Goal: Transaction & Acquisition: Purchase product/service

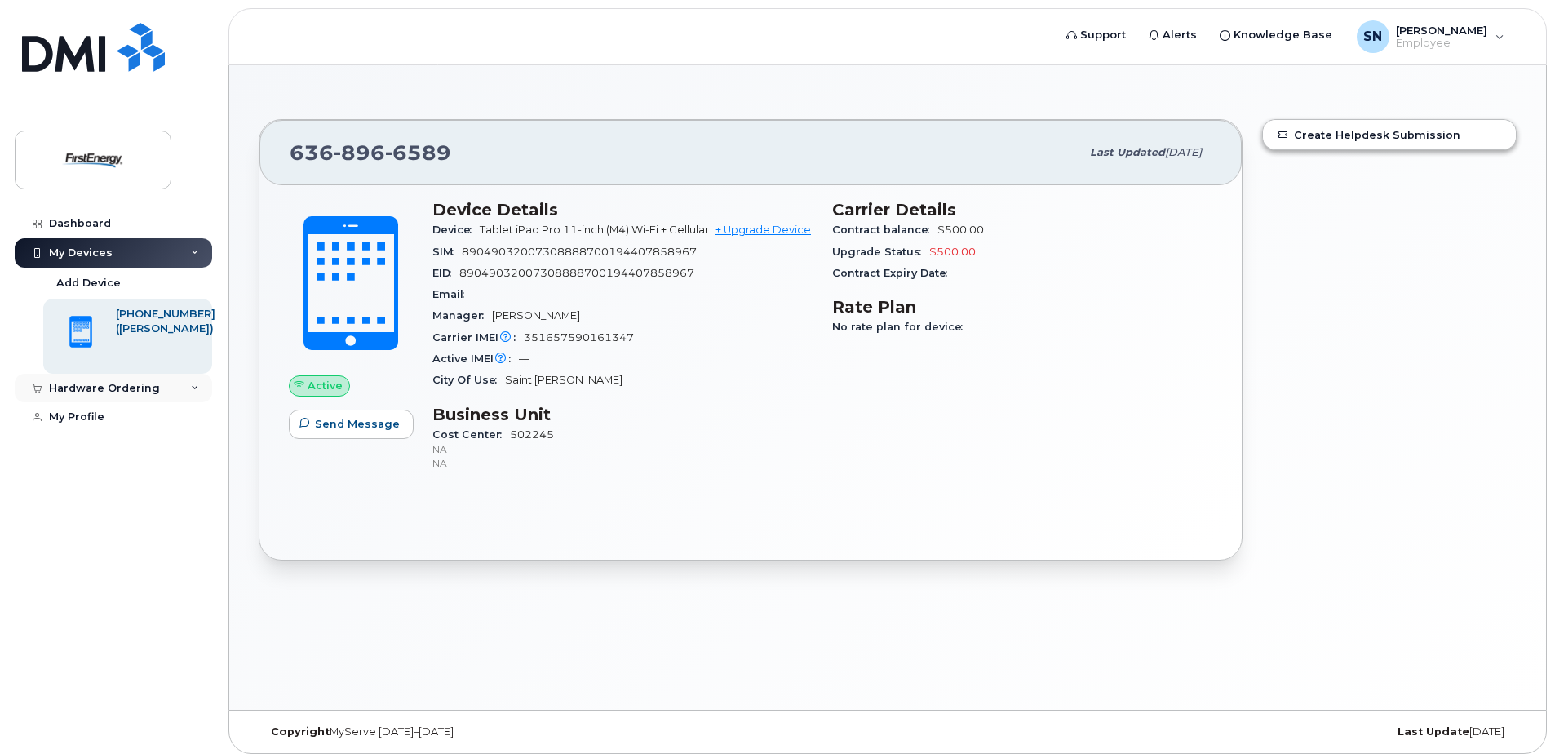
click at [112, 386] on div "Hardware Ordering" at bounding box center [104, 388] width 111 height 13
click at [82, 449] on div "New Order" at bounding box center [87, 449] width 62 height 15
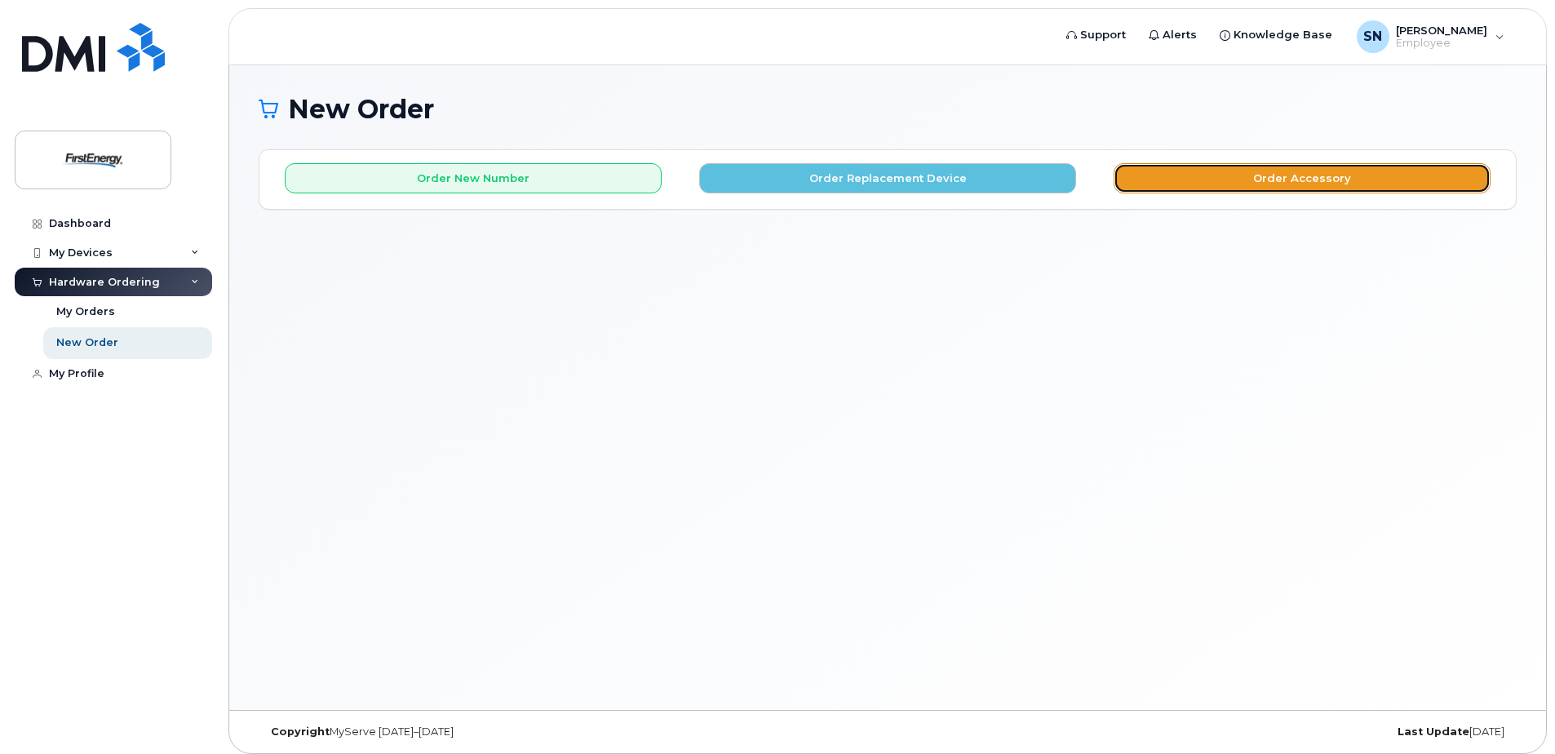
click at [1302, 184] on button "Order Accessory" at bounding box center [1301, 178] width 377 height 30
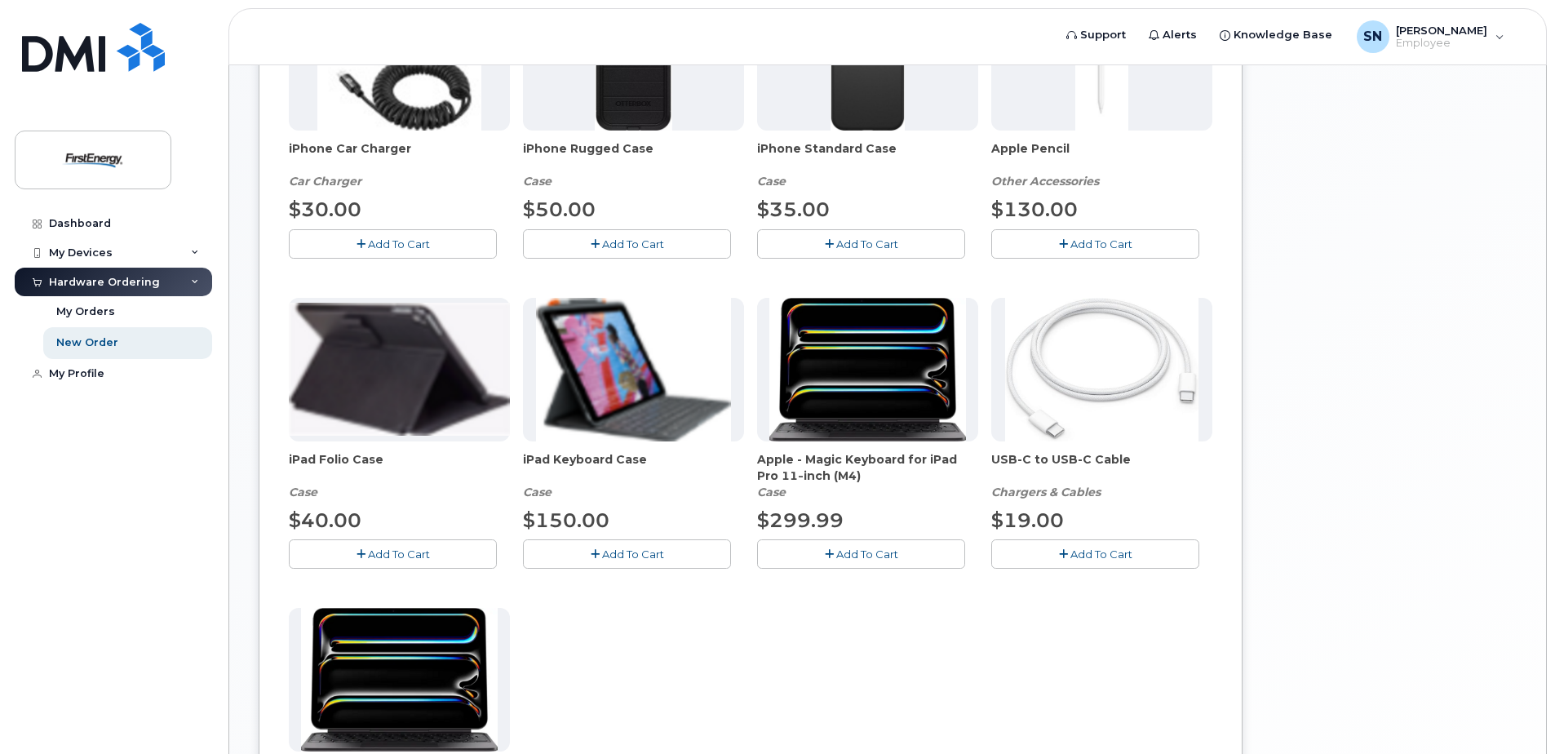
scroll to position [408, 0]
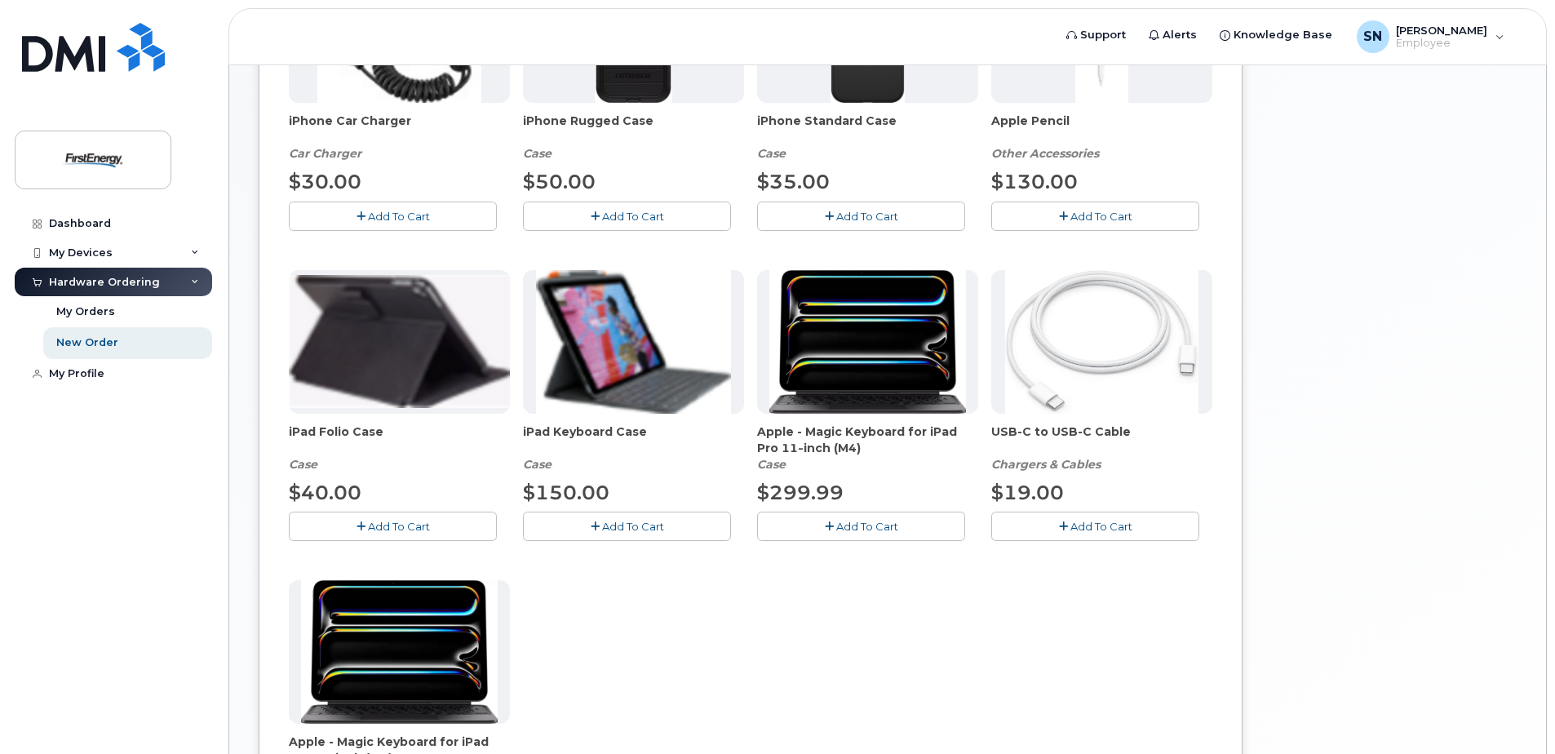
click at [864, 527] on span "Add To Cart" at bounding box center [867, 526] width 62 height 13
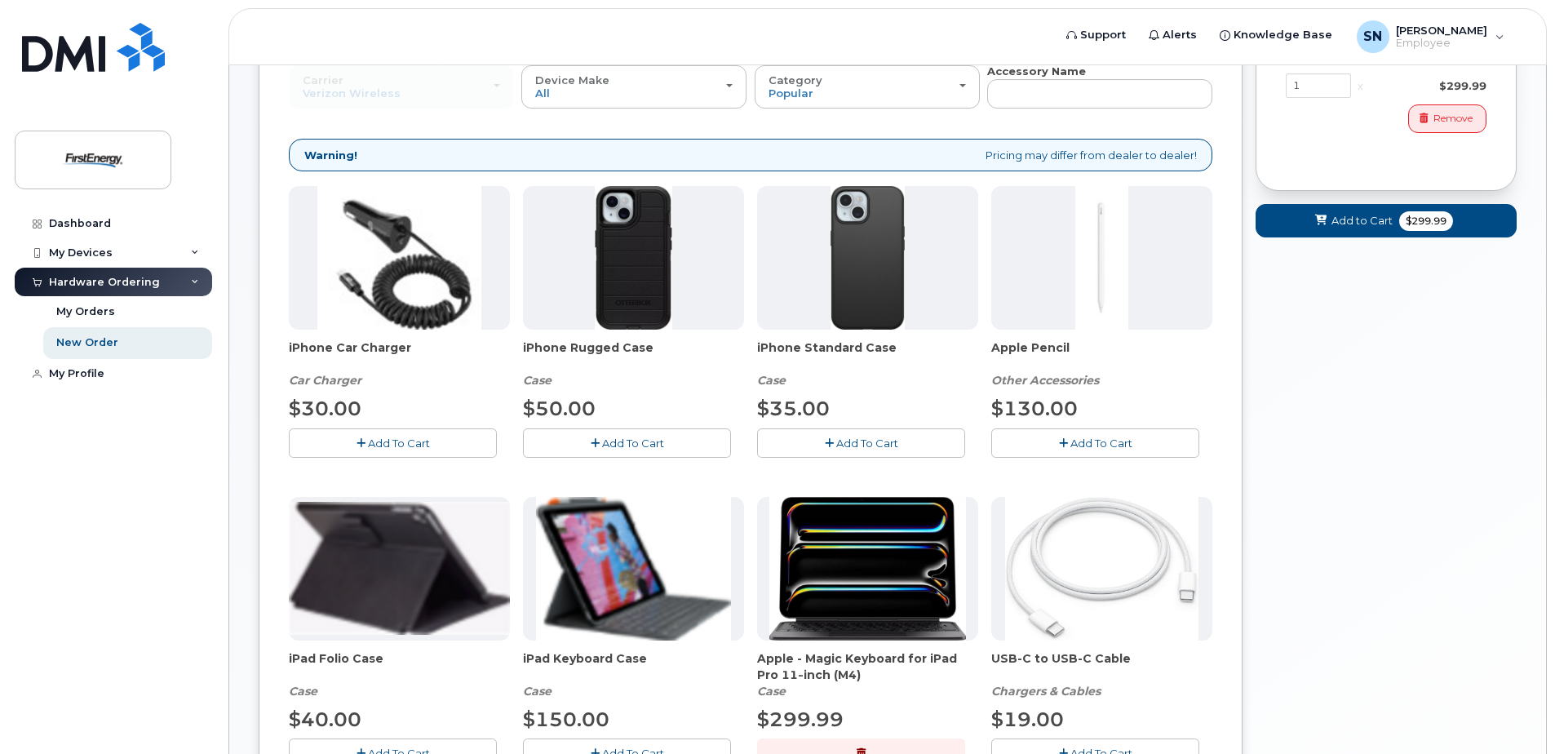
scroll to position [163, 0]
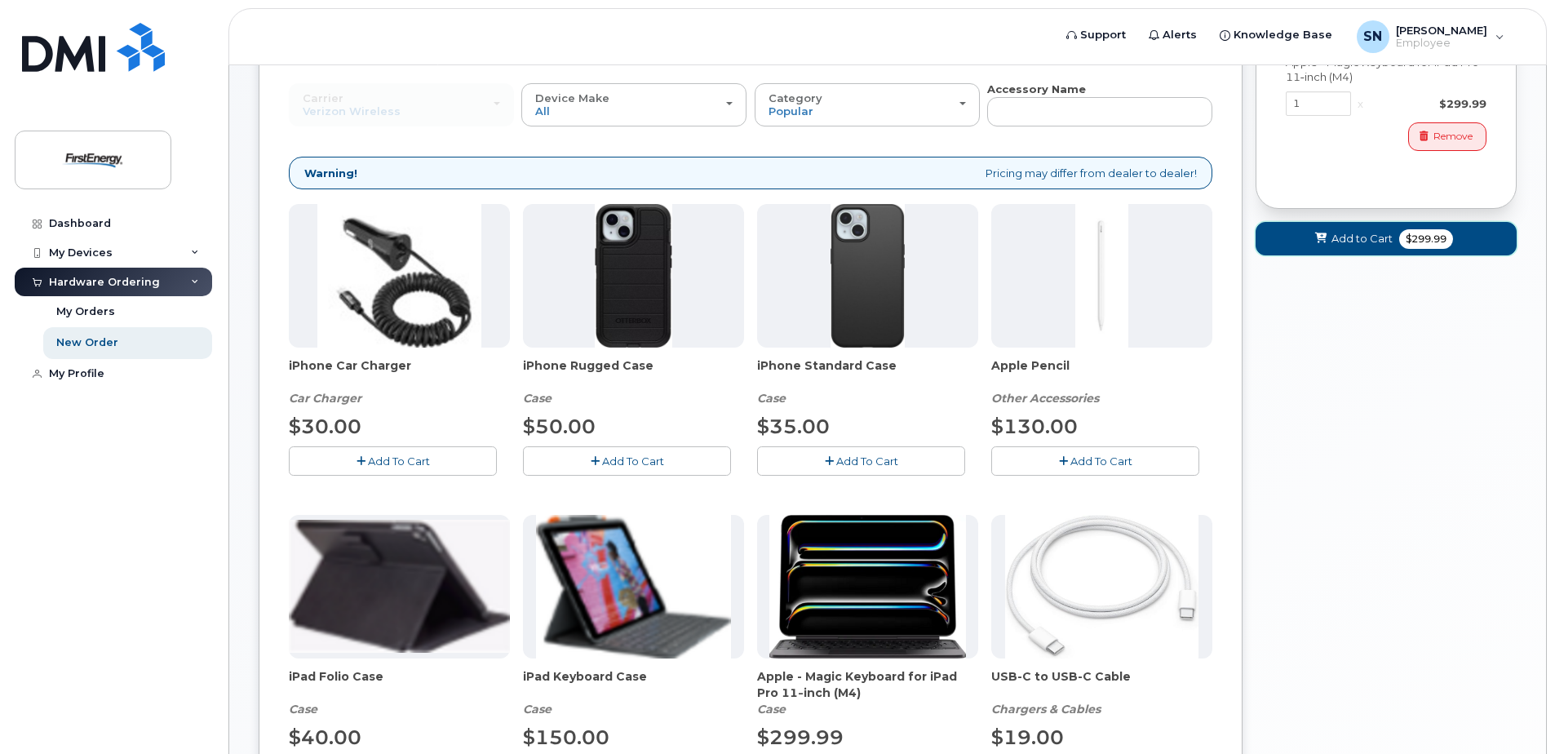
click at [1347, 238] on span "Add to Cart" at bounding box center [1361, 238] width 61 height 15
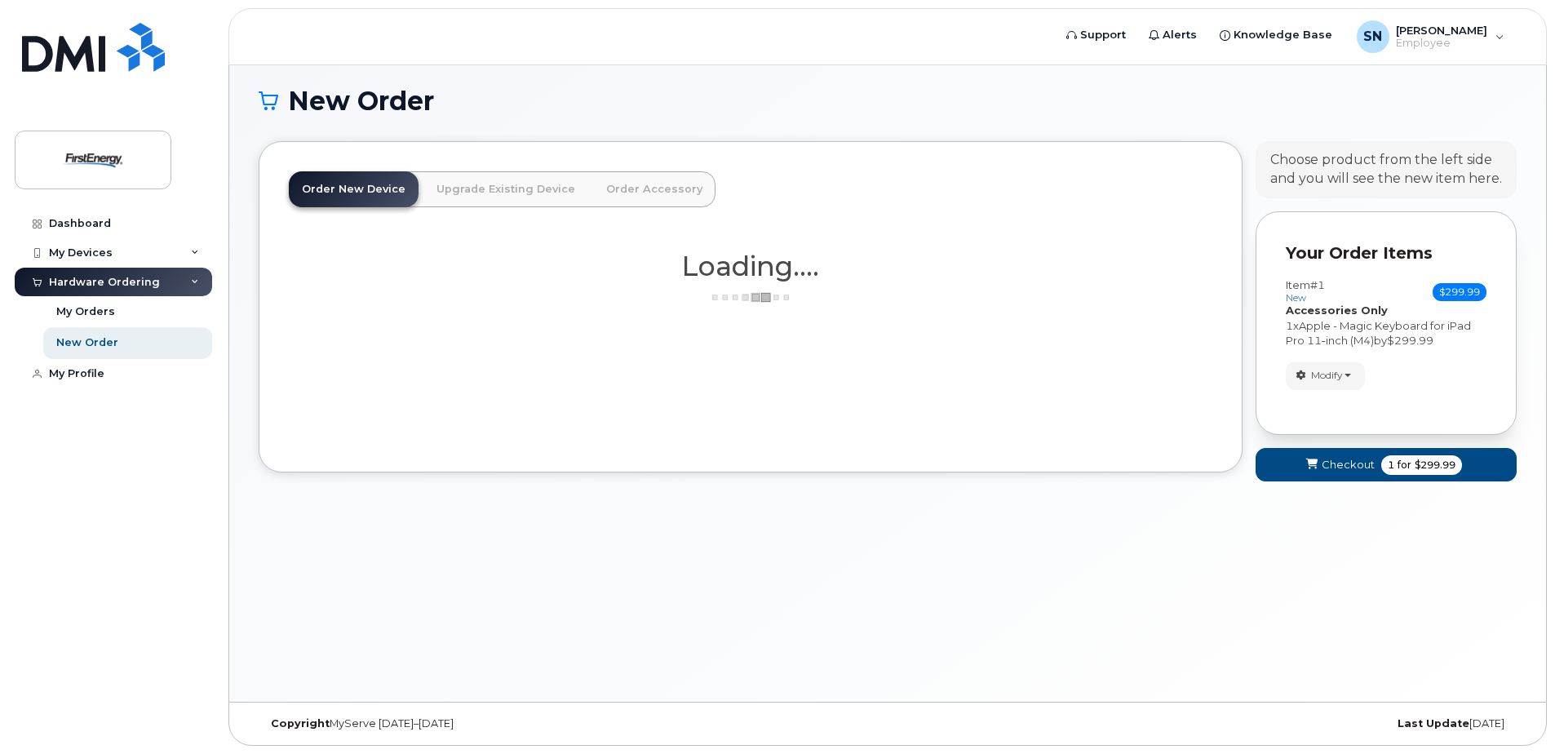
scroll to position [33, 0]
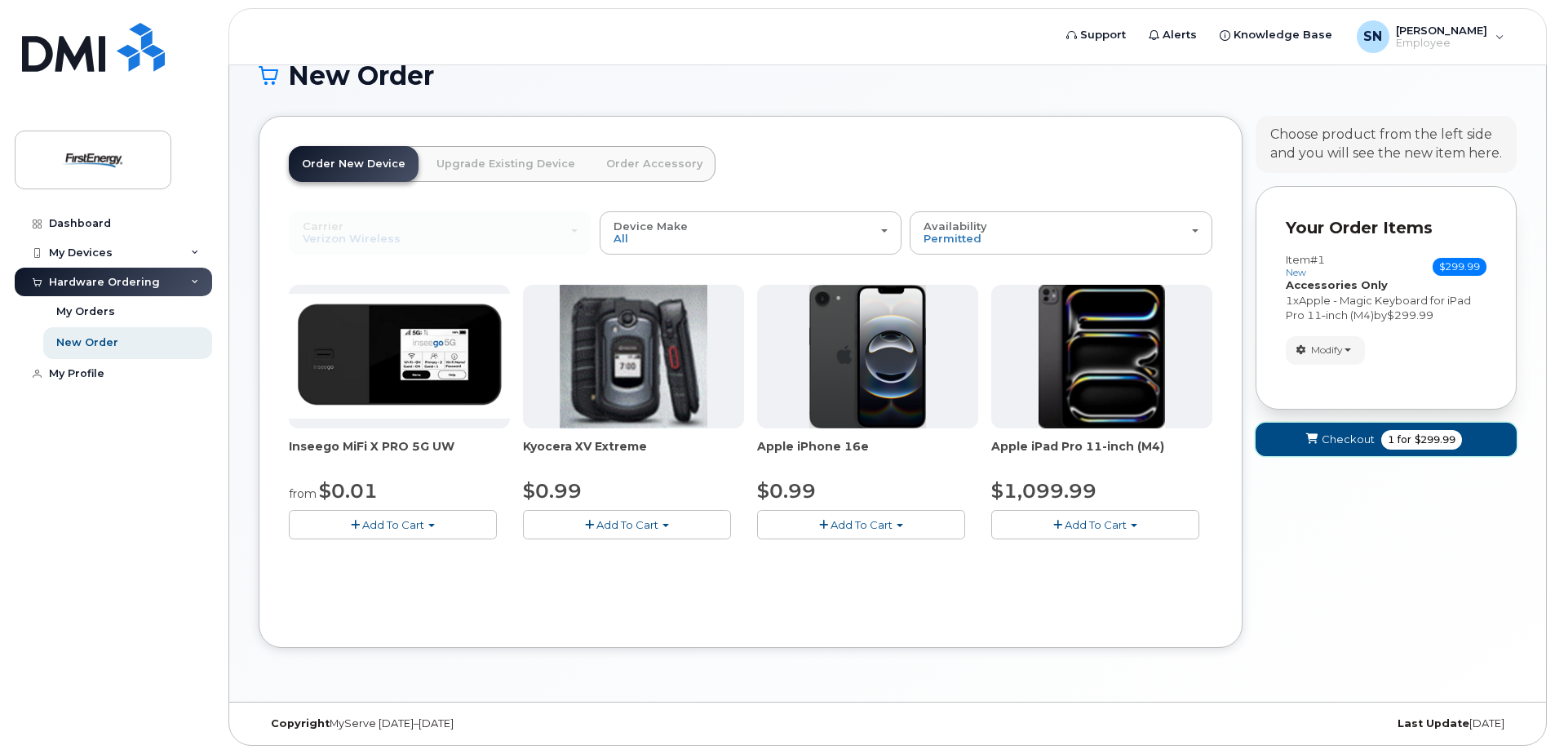
click at [1335, 437] on span "Checkout" at bounding box center [1347, 439] width 53 height 15
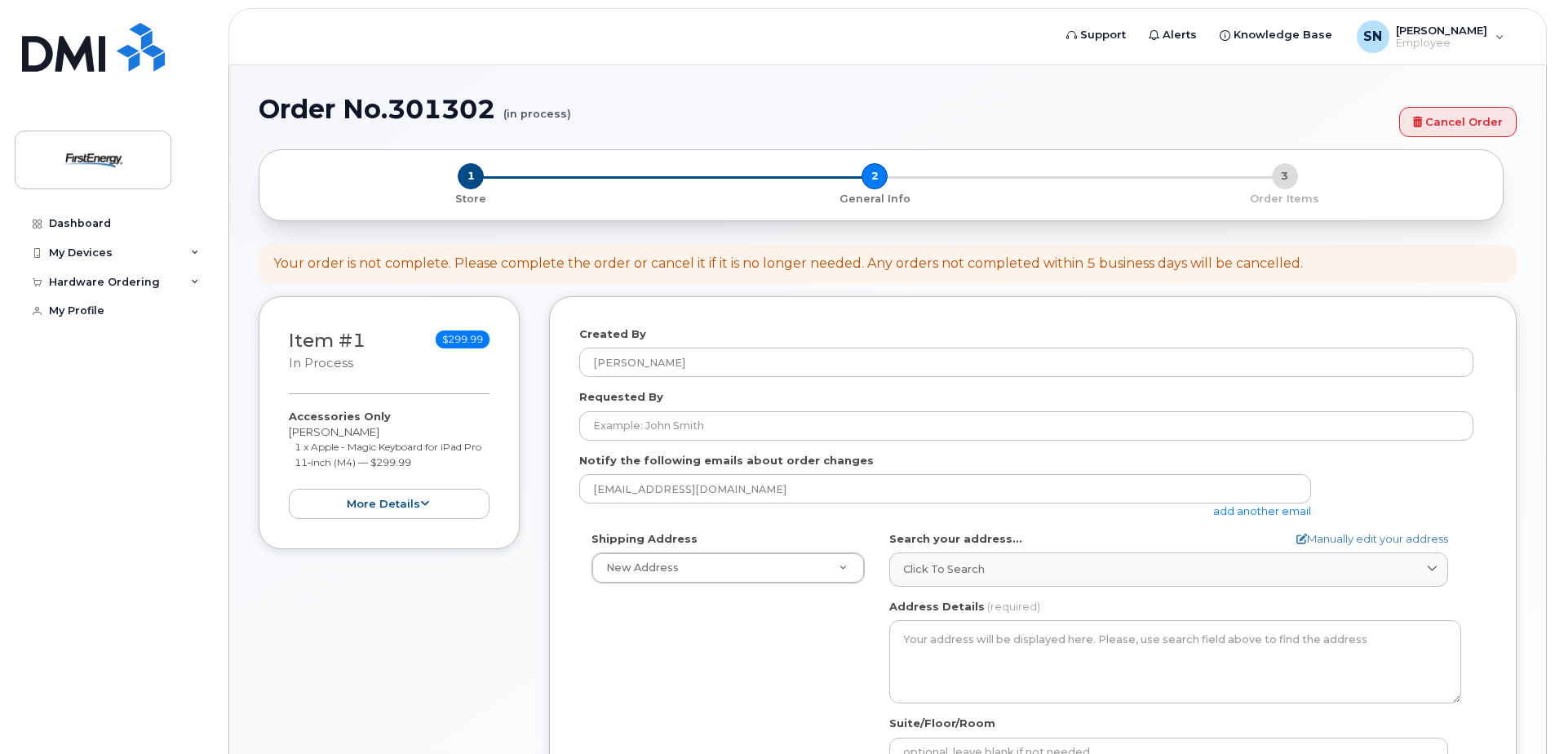
select select
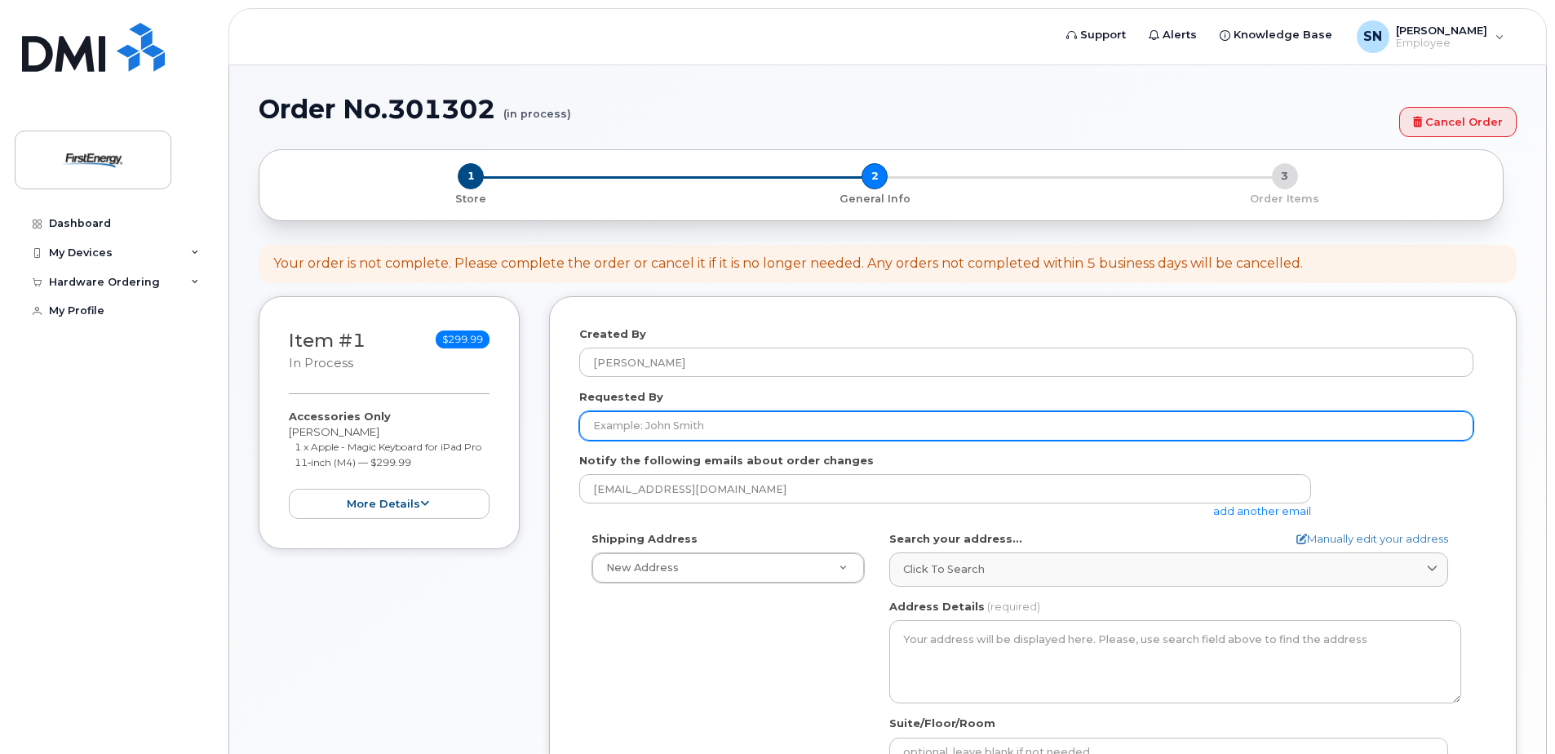
click at [627, 427] on input "Requested By" at bounding box center [1026, 425] width 894 height 29
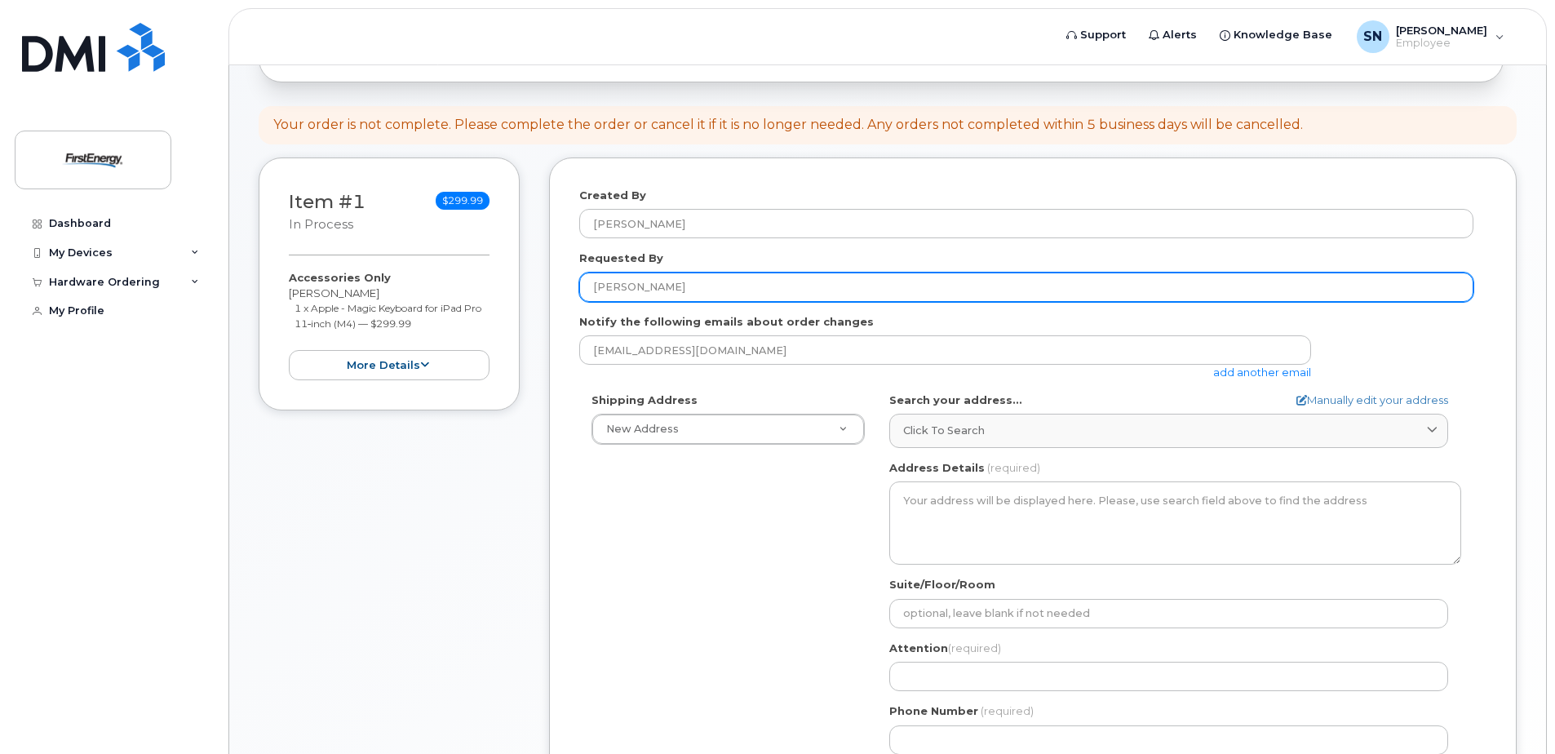
scroll to position [163, 0]
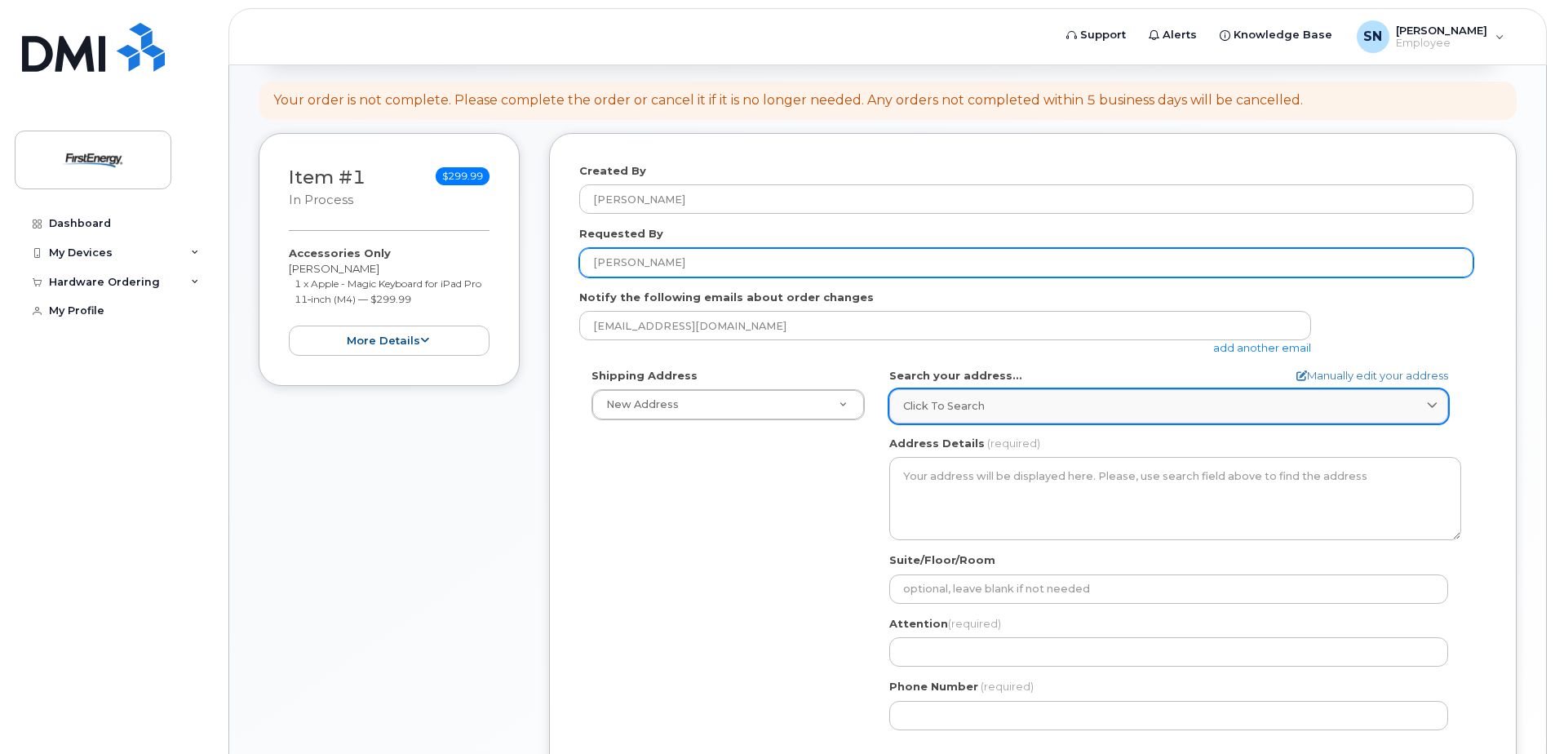
type input "Kishore Koduri"
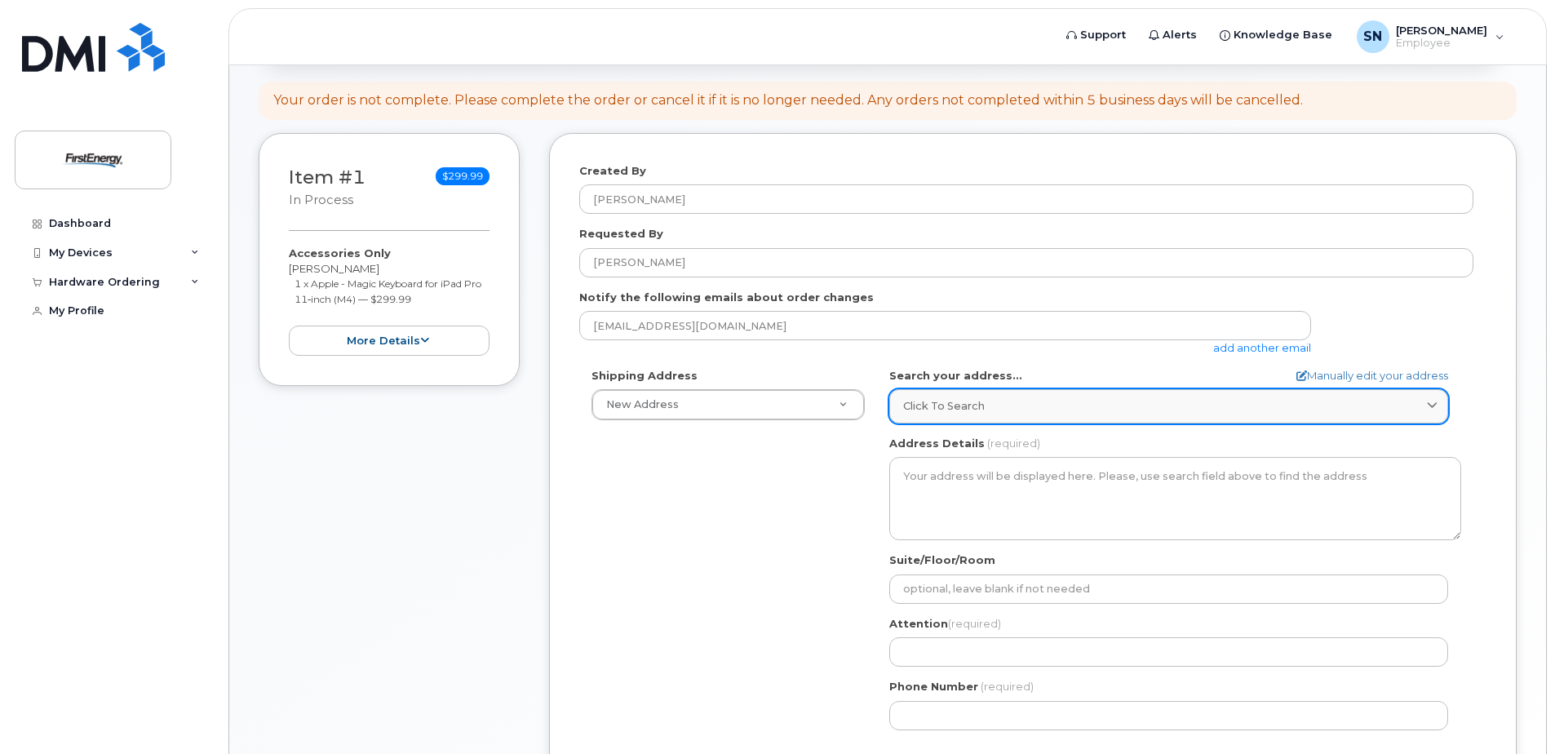
click at [947, 401] on span "Click to search" at bounding box center [944, 405] width 82 height 15
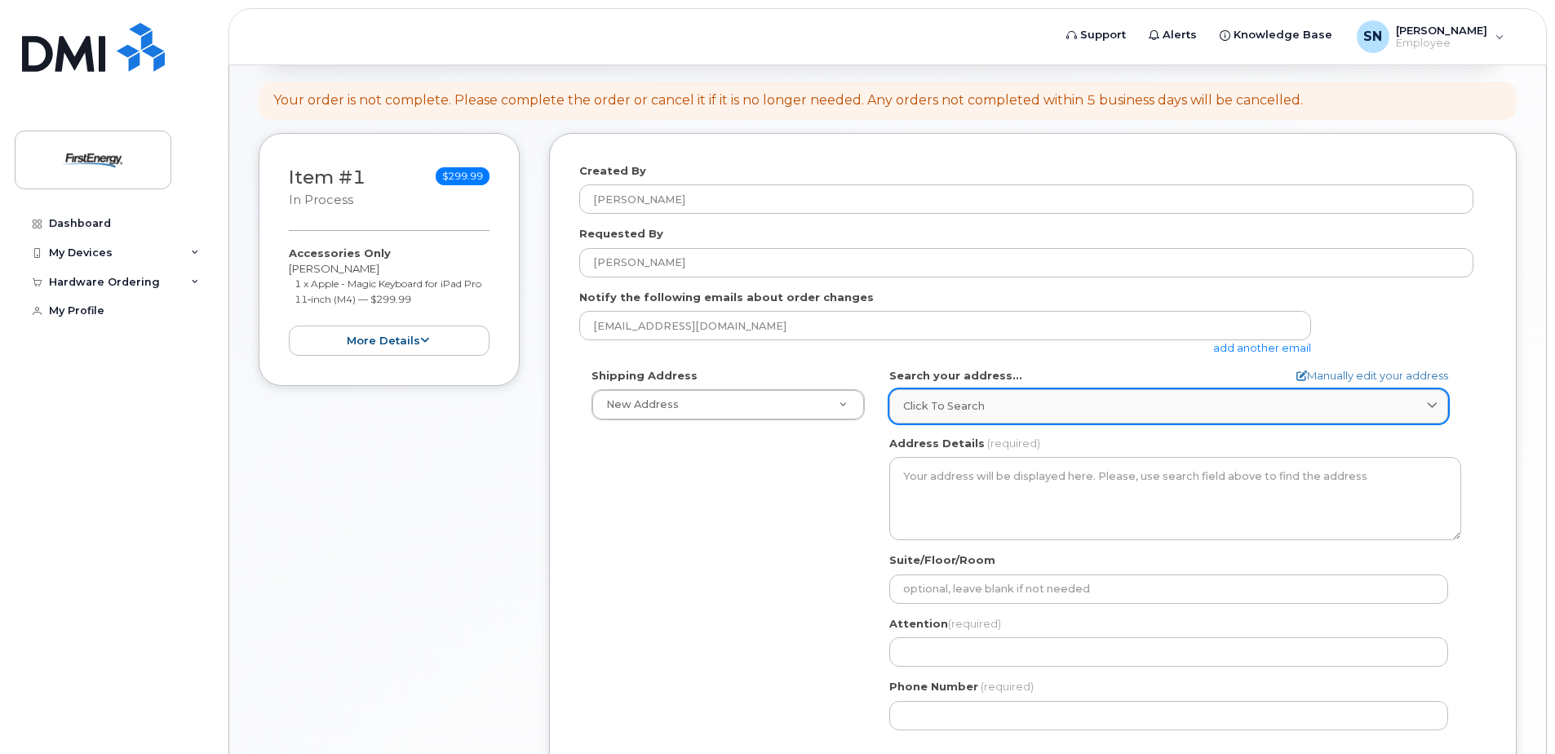
click at [970, 404] on span "Click to search" at bounding box center [944, 405] width 82 height 15
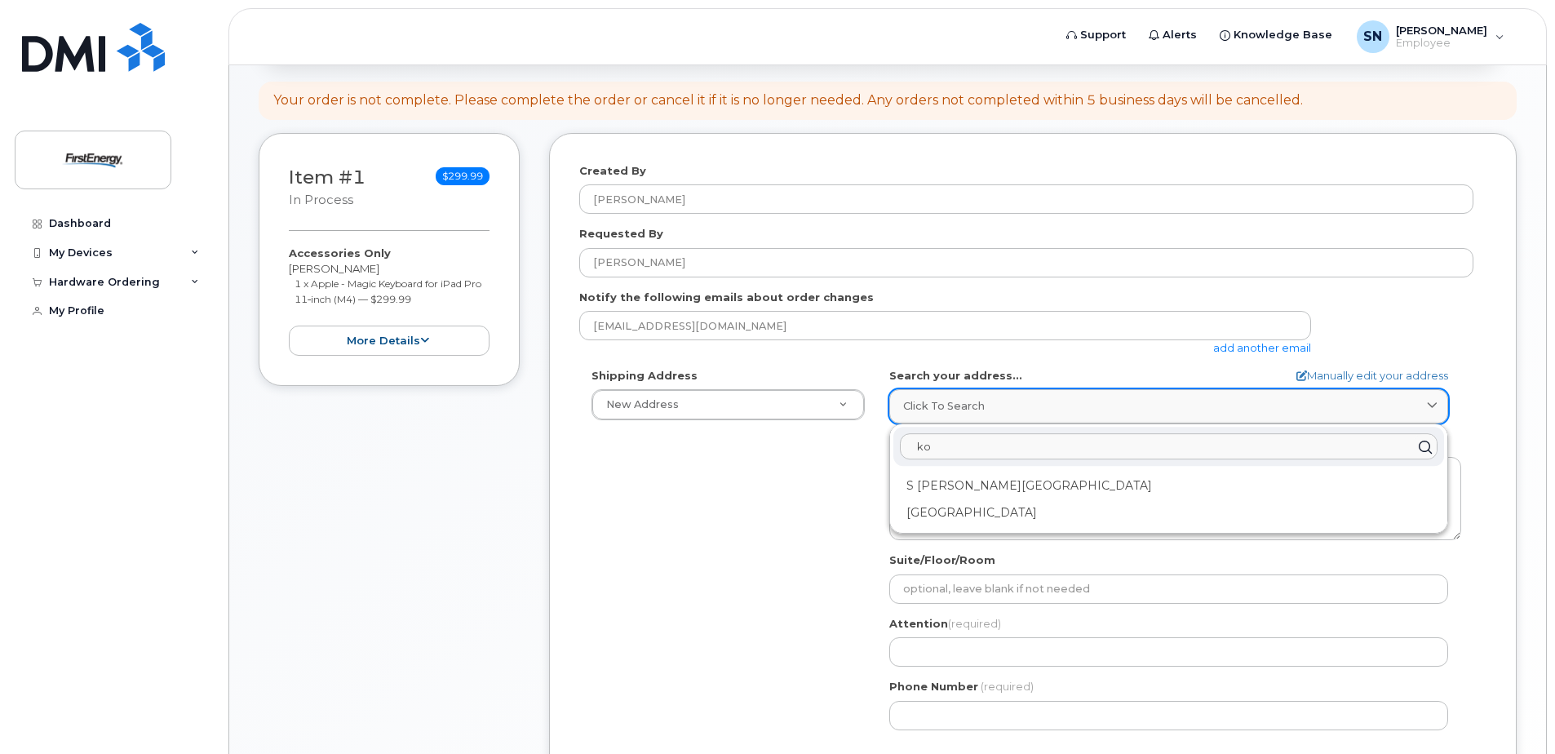
type input "k"
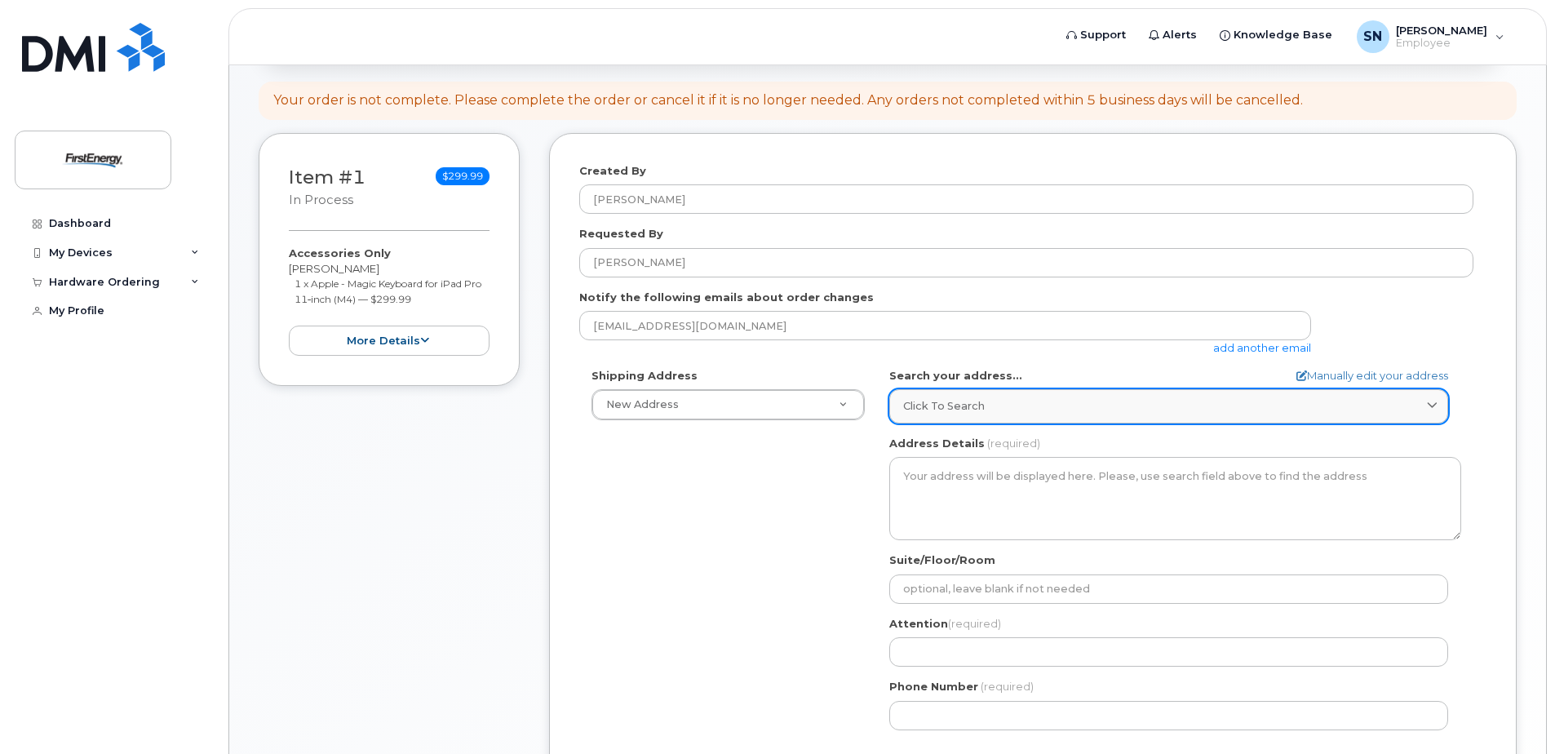
click at [938, 396] on link "Click to search" at bounding box center [1168, 405] width 559 height 33
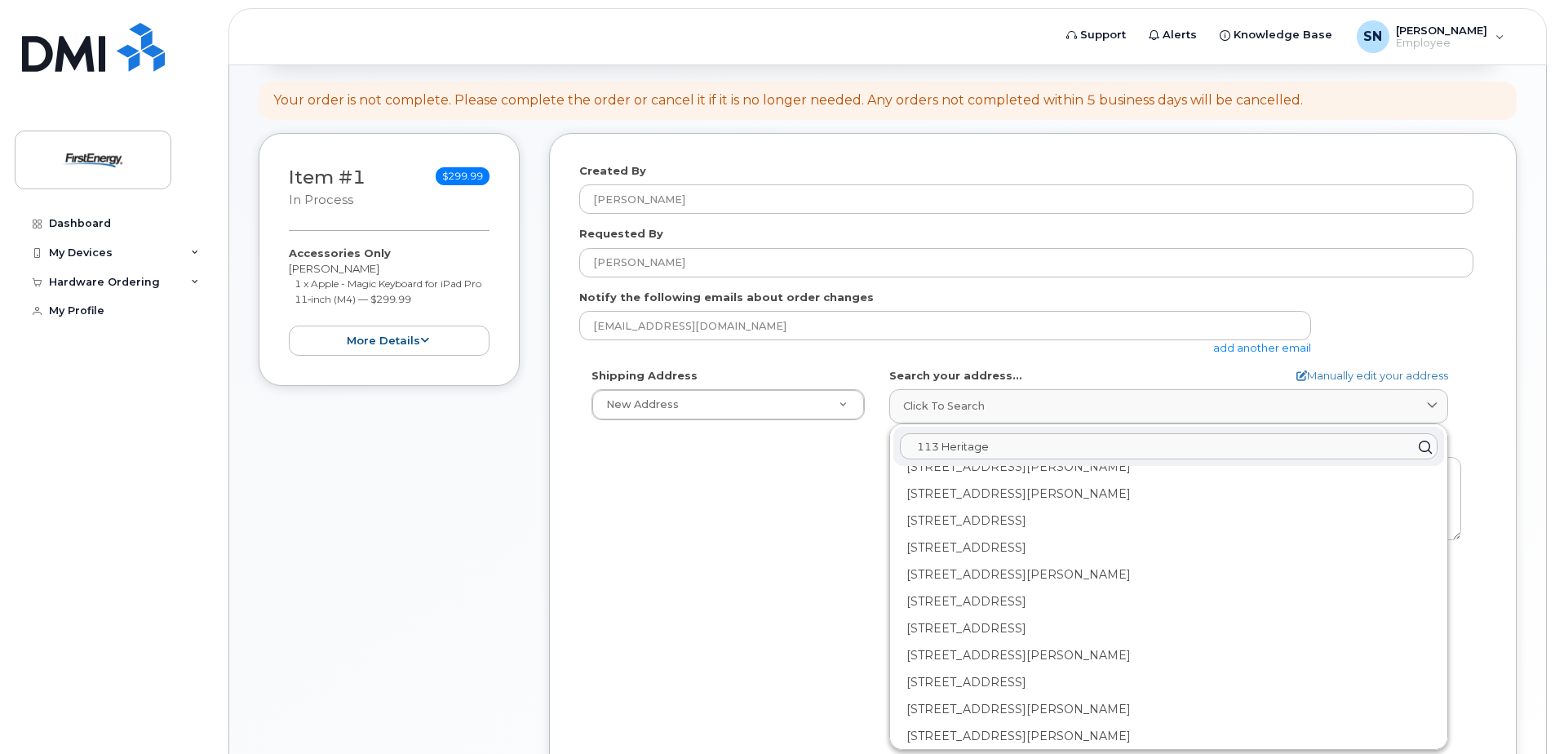
scroll to position [326, 0]
click at [995, 447] on input "113 Heritage" at bounding box center [1169, 447] width 538 height 26
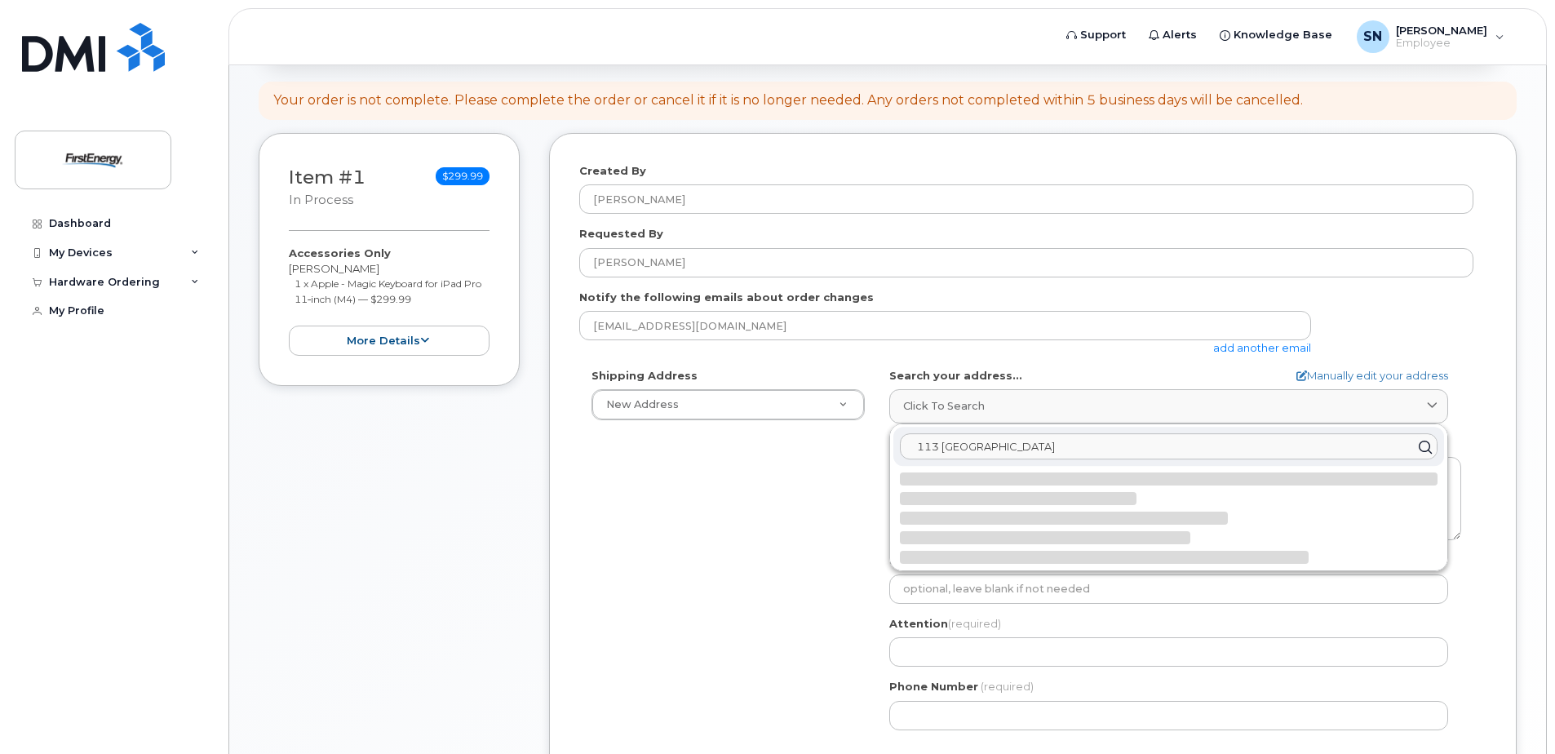
scroll to position [0, 0]
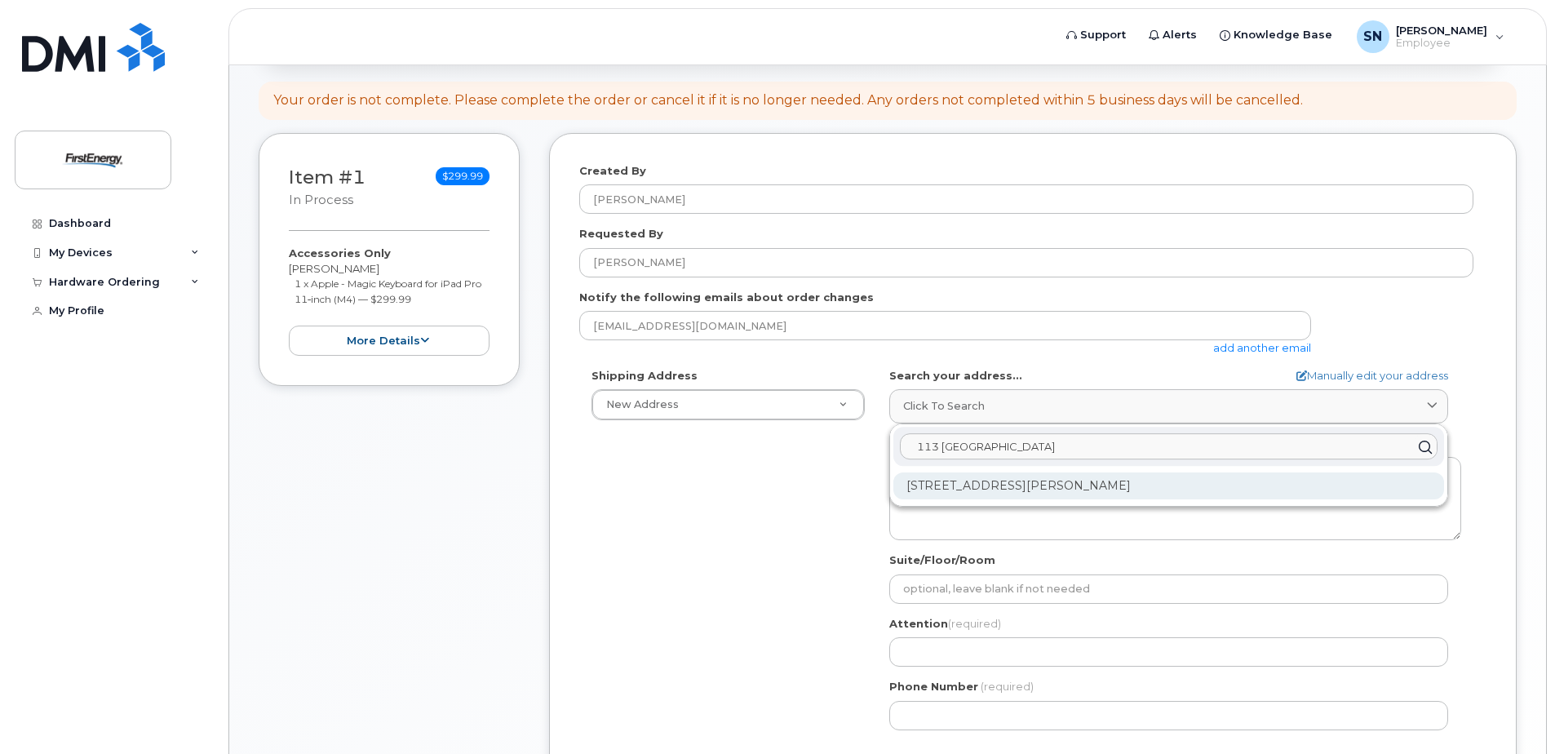
type input "113 Heritage Station"
click at [990, 485] on div "113 Heritage Sta Saint Charles MO 63303-1757" at bounding box center [1168, 485] width 551 height 27
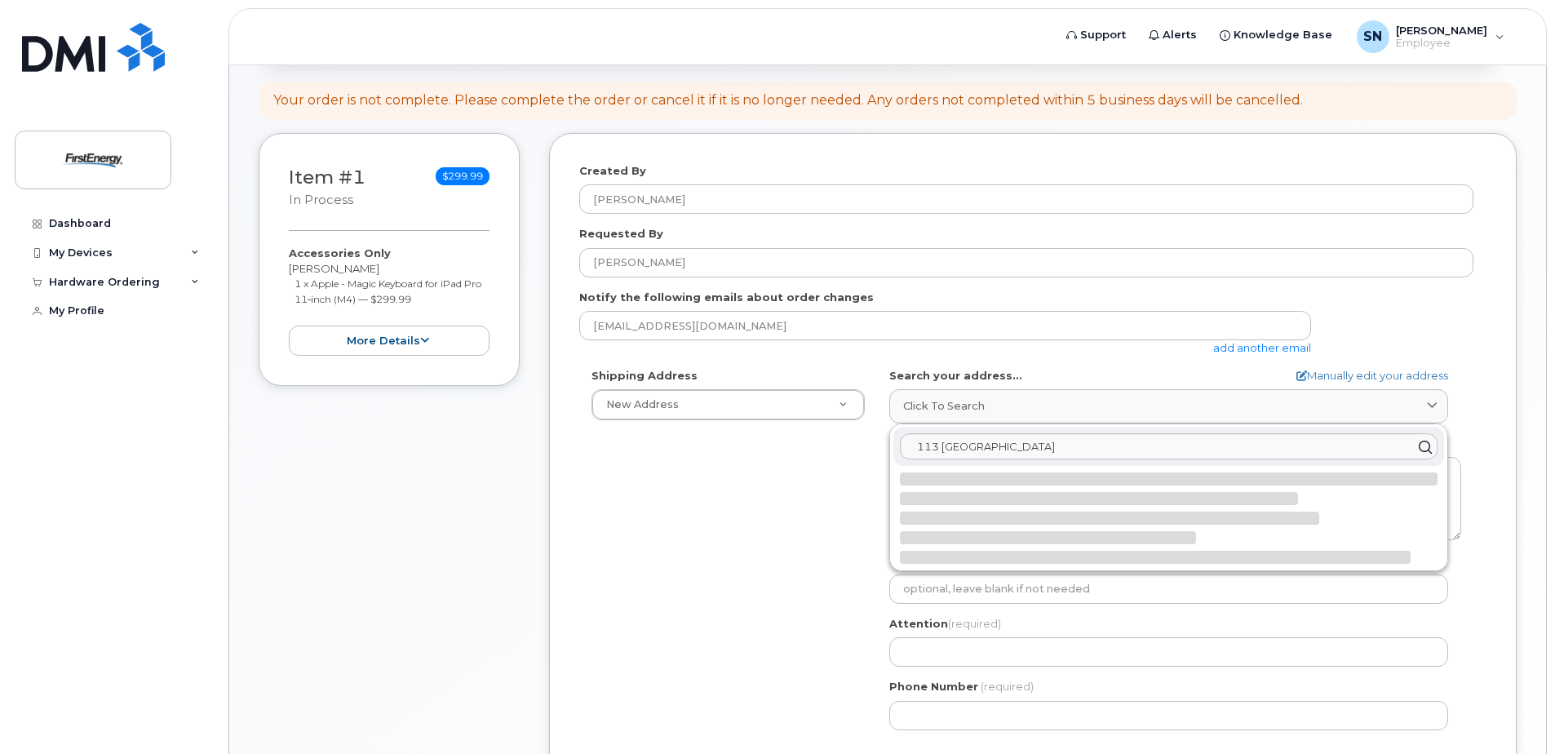
select select
type textarea "113 Heritage Sta SAINT CHARLES MO 63303-1757 UNITED STATES"
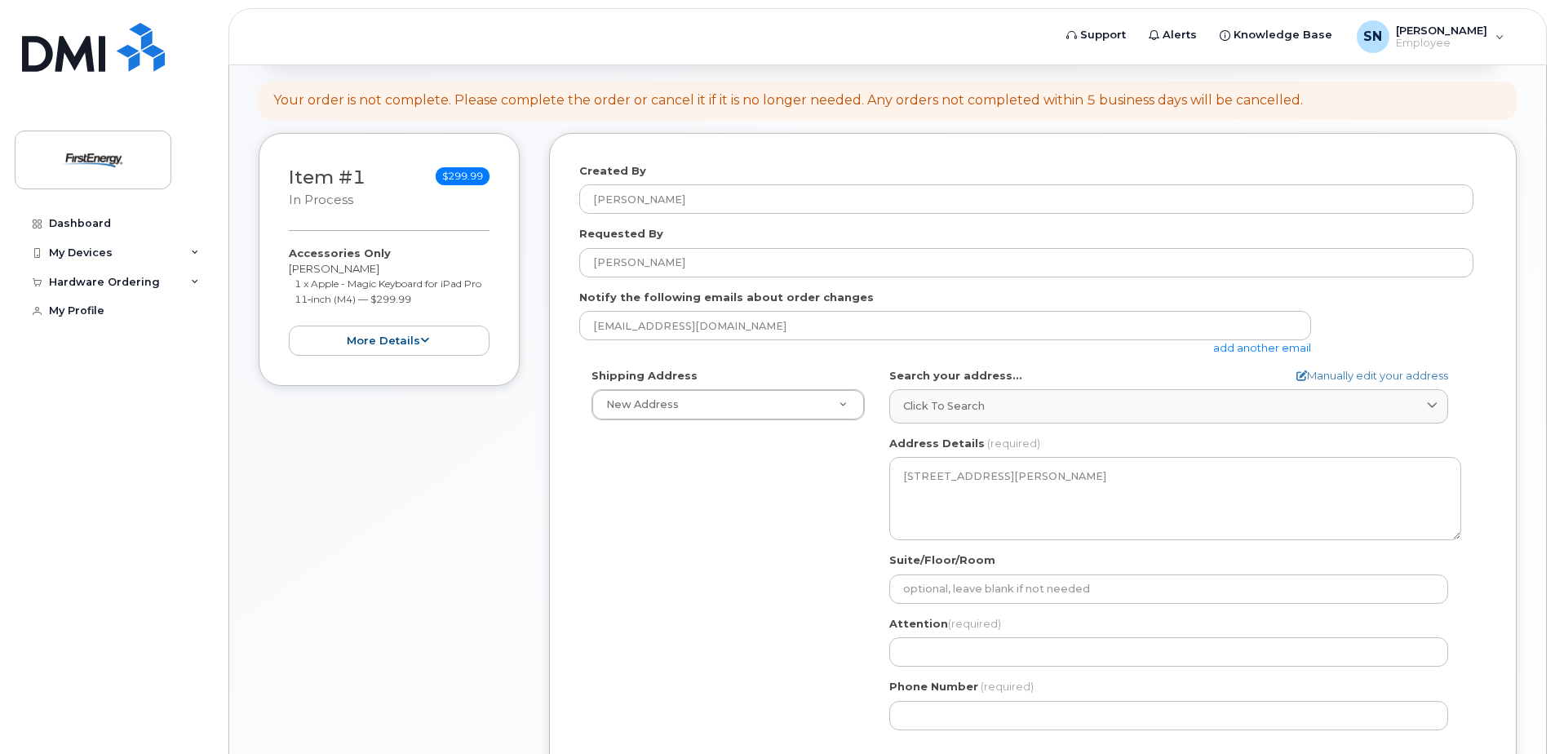
scroll to position [245, 0]
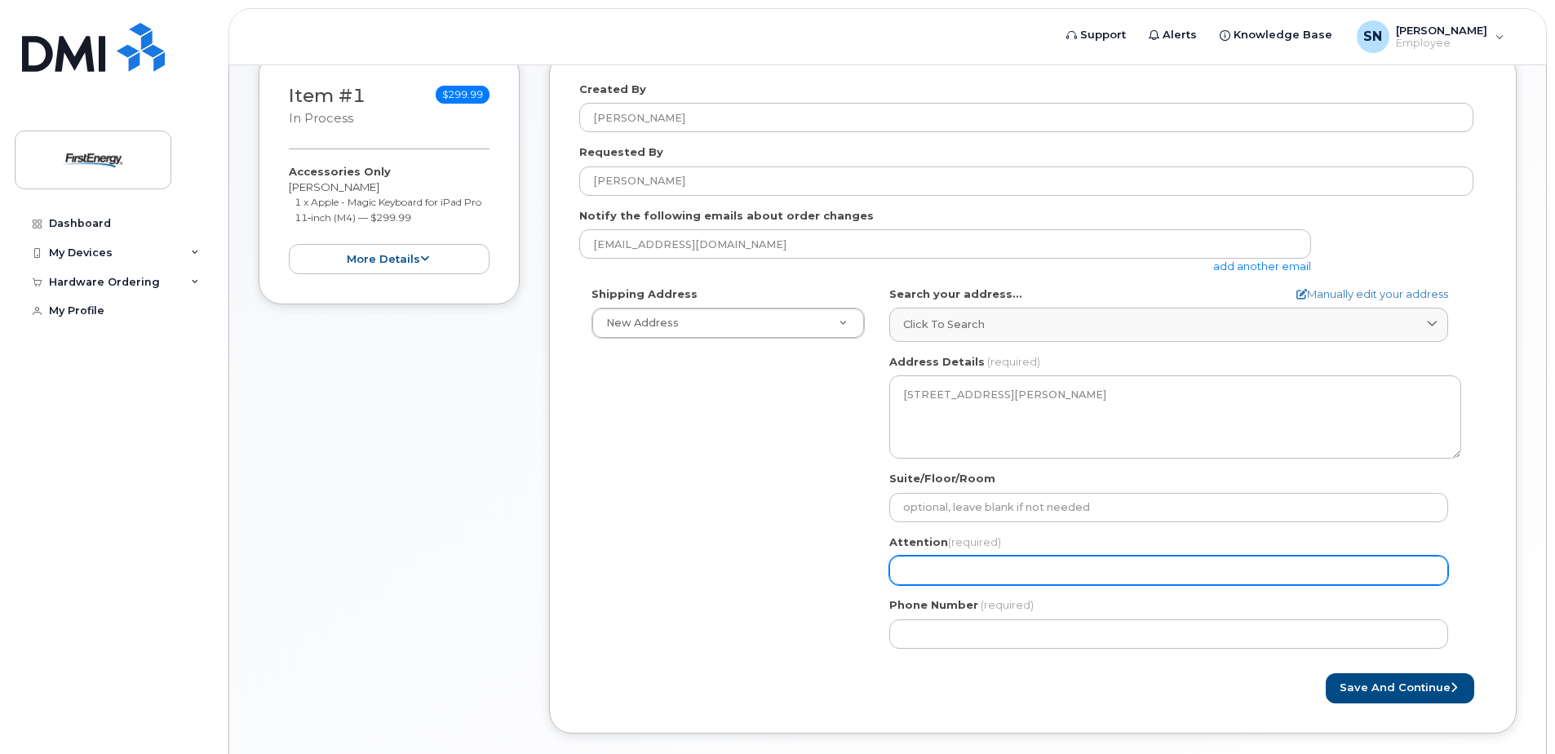
click at [919, 573] on input "Attention (required)" at bounding box center [1168, 570] width 559 height 29
select select
type input "K"
select select
type input "Ki"
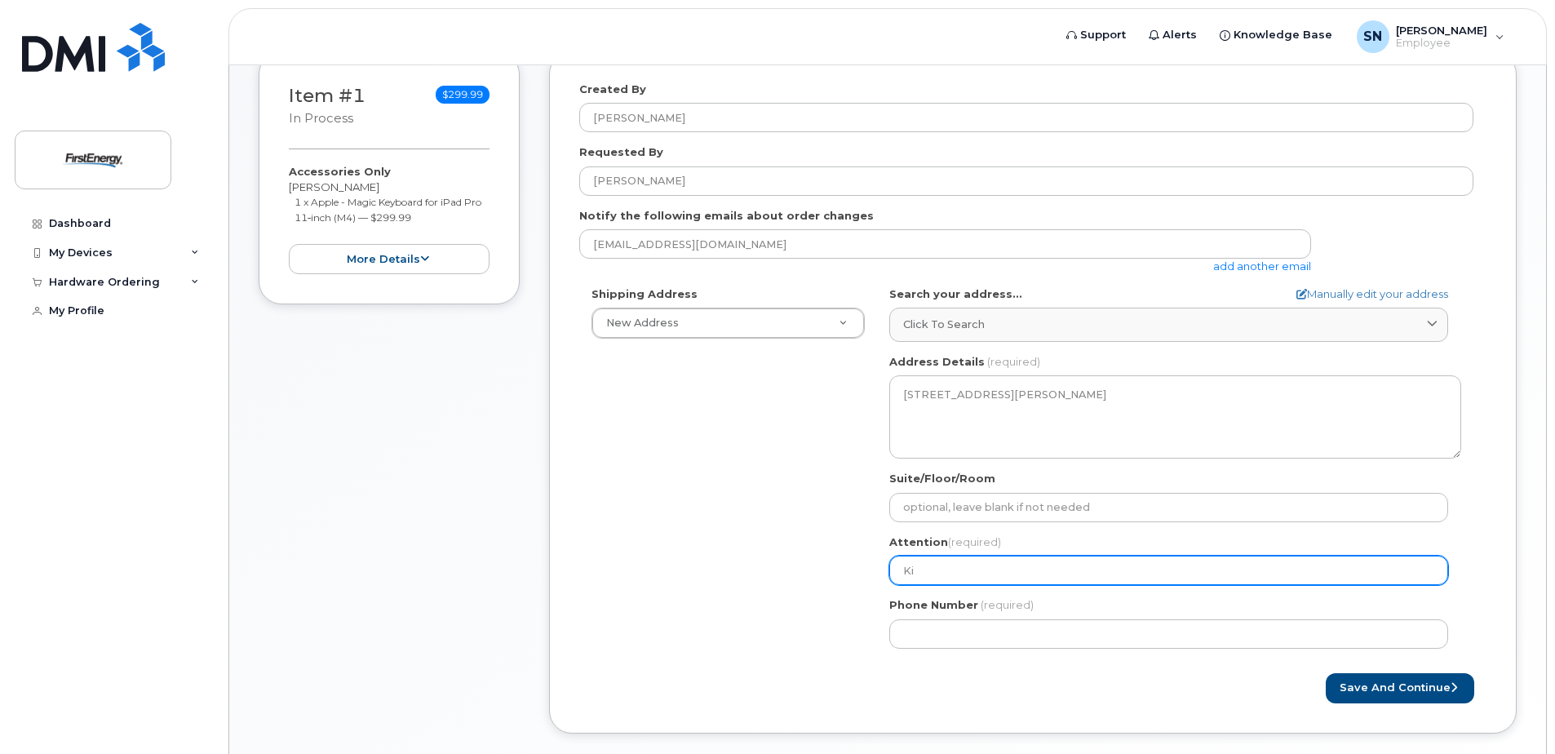
select select
type input "Kis"
select select
type input "Kish"
select select
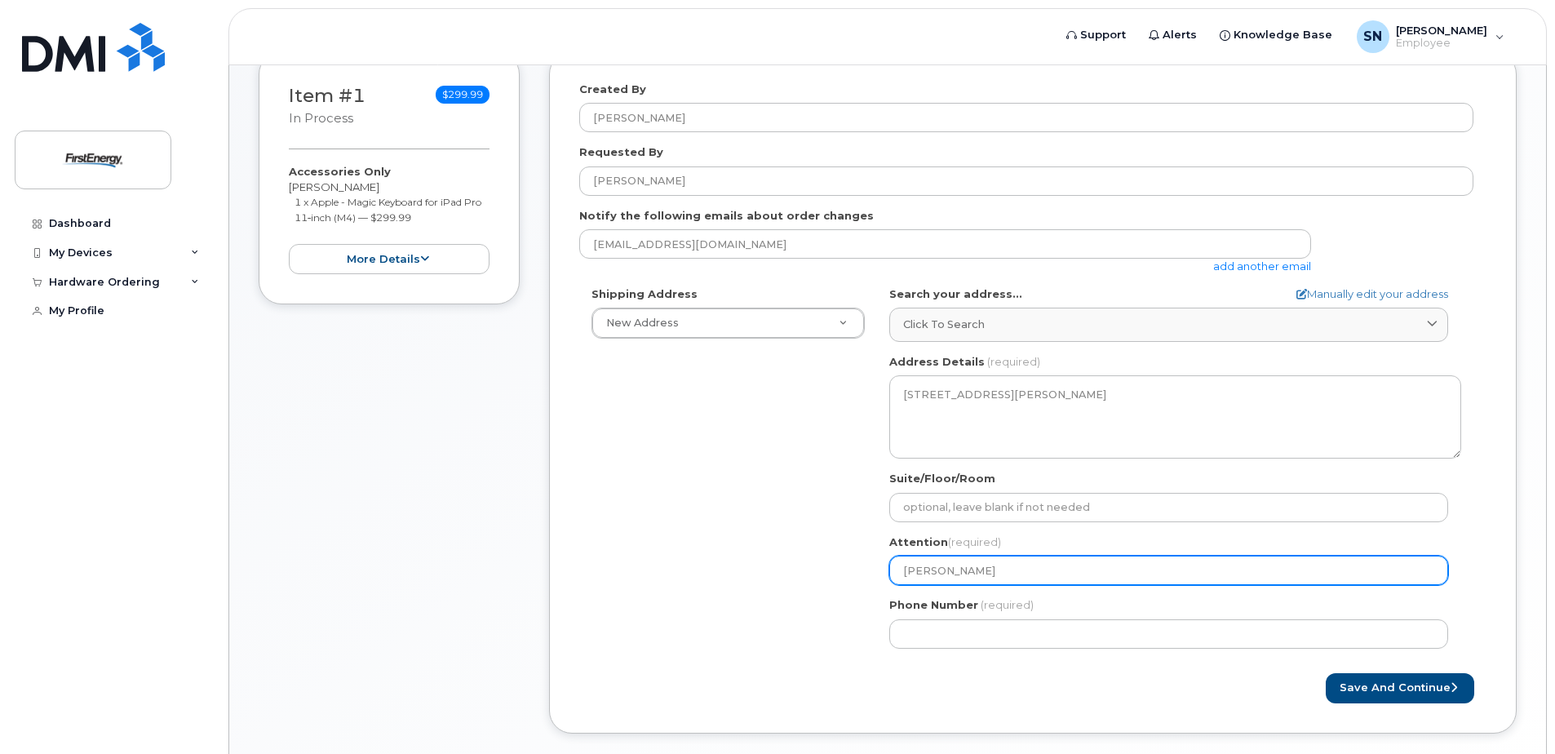
type input "Kisho"
select select
type input "Kishor"
select select
type input "Kishore"
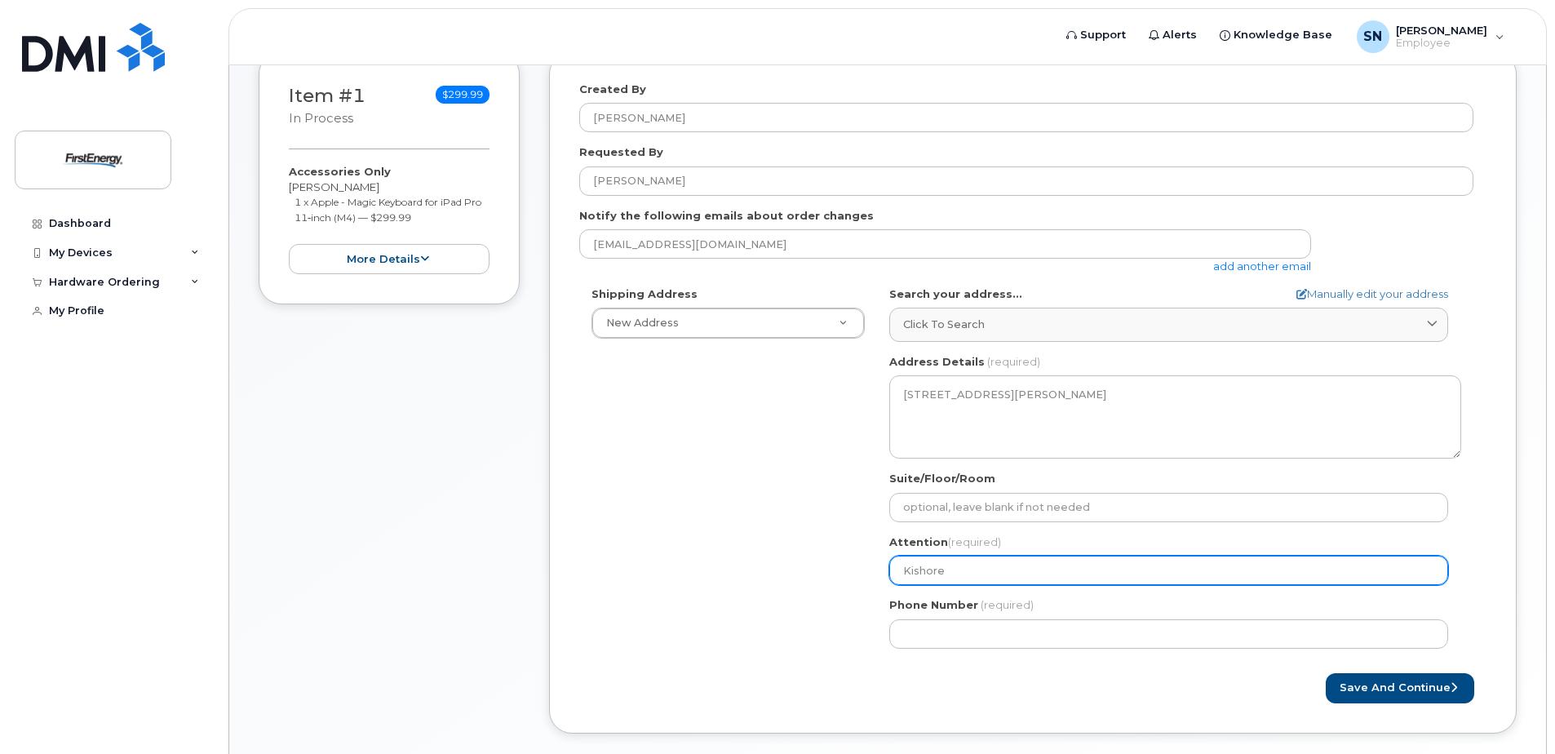
select select
type input "Kishore K"
select select
type input "Kishore Ko"
select select
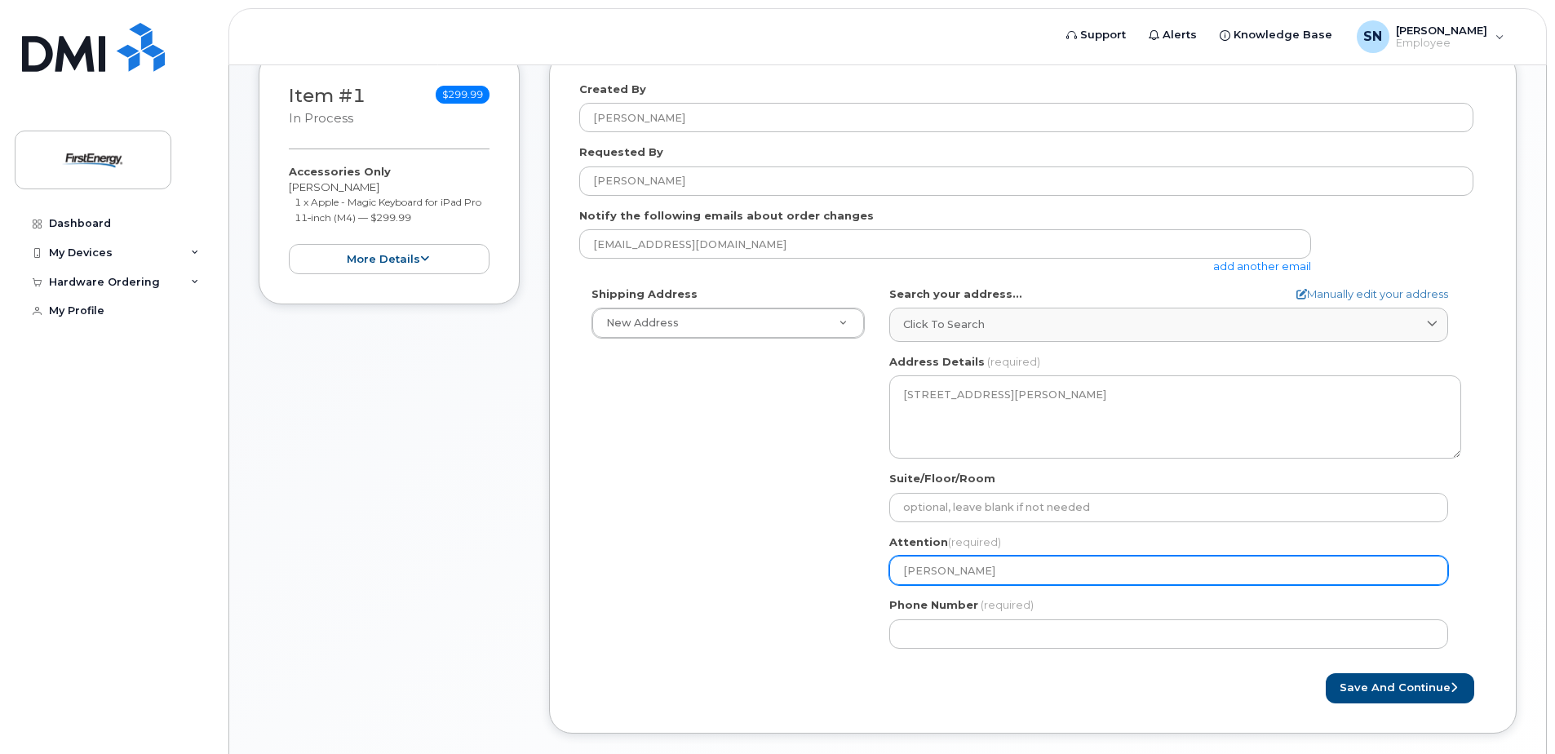
type input "Kishore Kod"
select select
type input "Kishore Kodu"
select select
type input "Kishore Kodur"
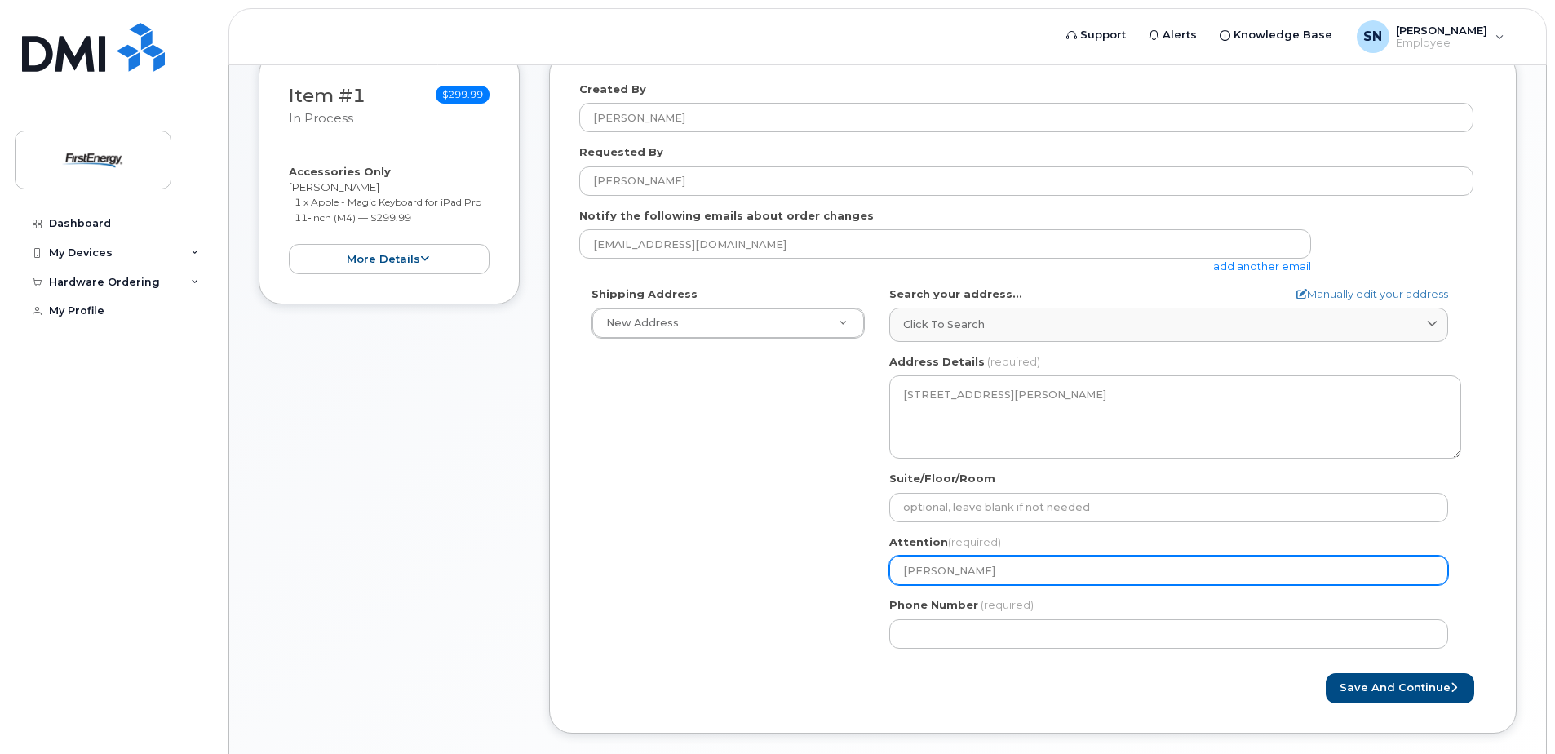
select select
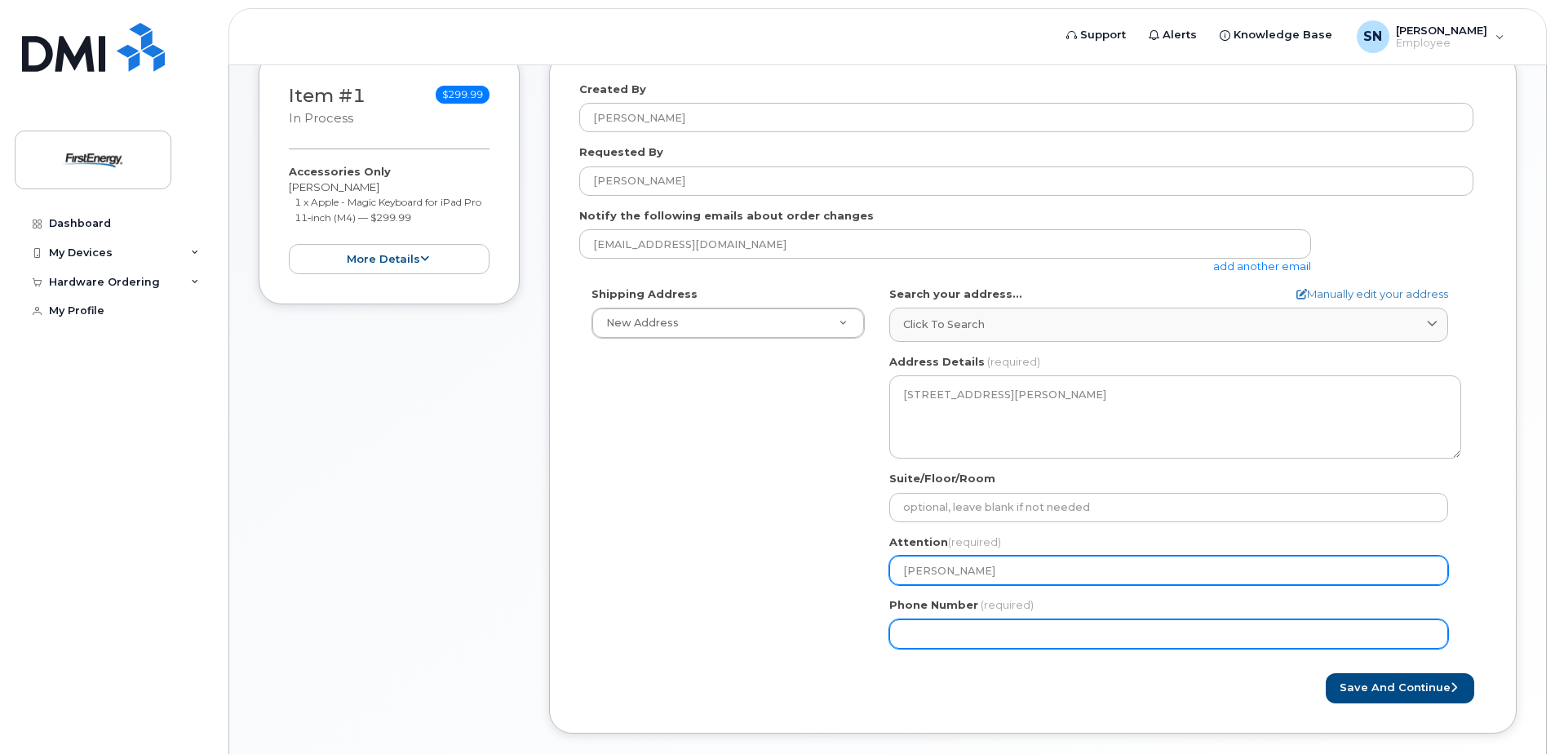
type input "[PERSON_NAME]"
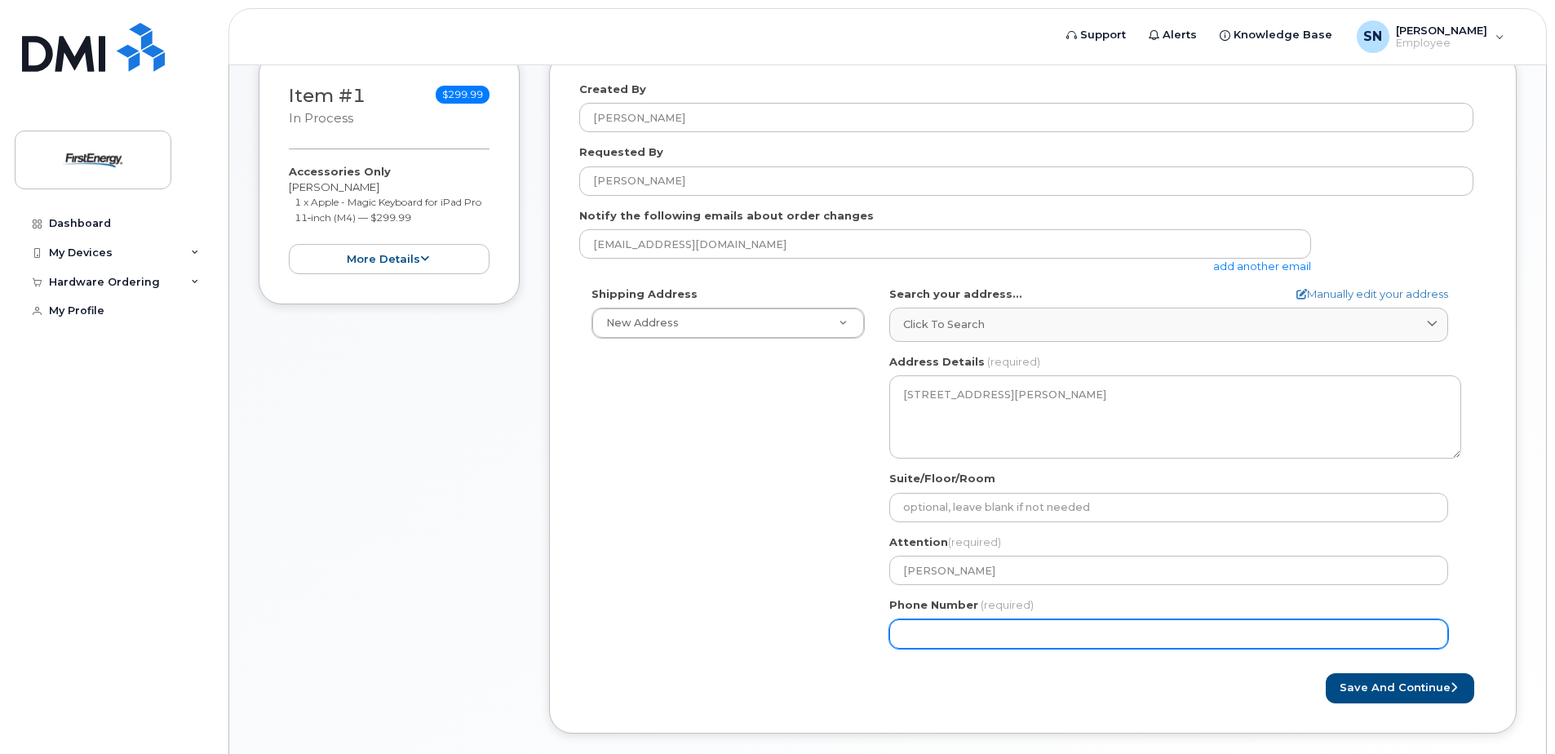
click at [932, 641] on input "Phone Number" at bounding box center [1168, 633] width 559 height 29
type input "634734031"
select select
click at [905, 631] on input "6347340318" at bounding box center [1168, 633] width 559 height 29
type input "6347340318"
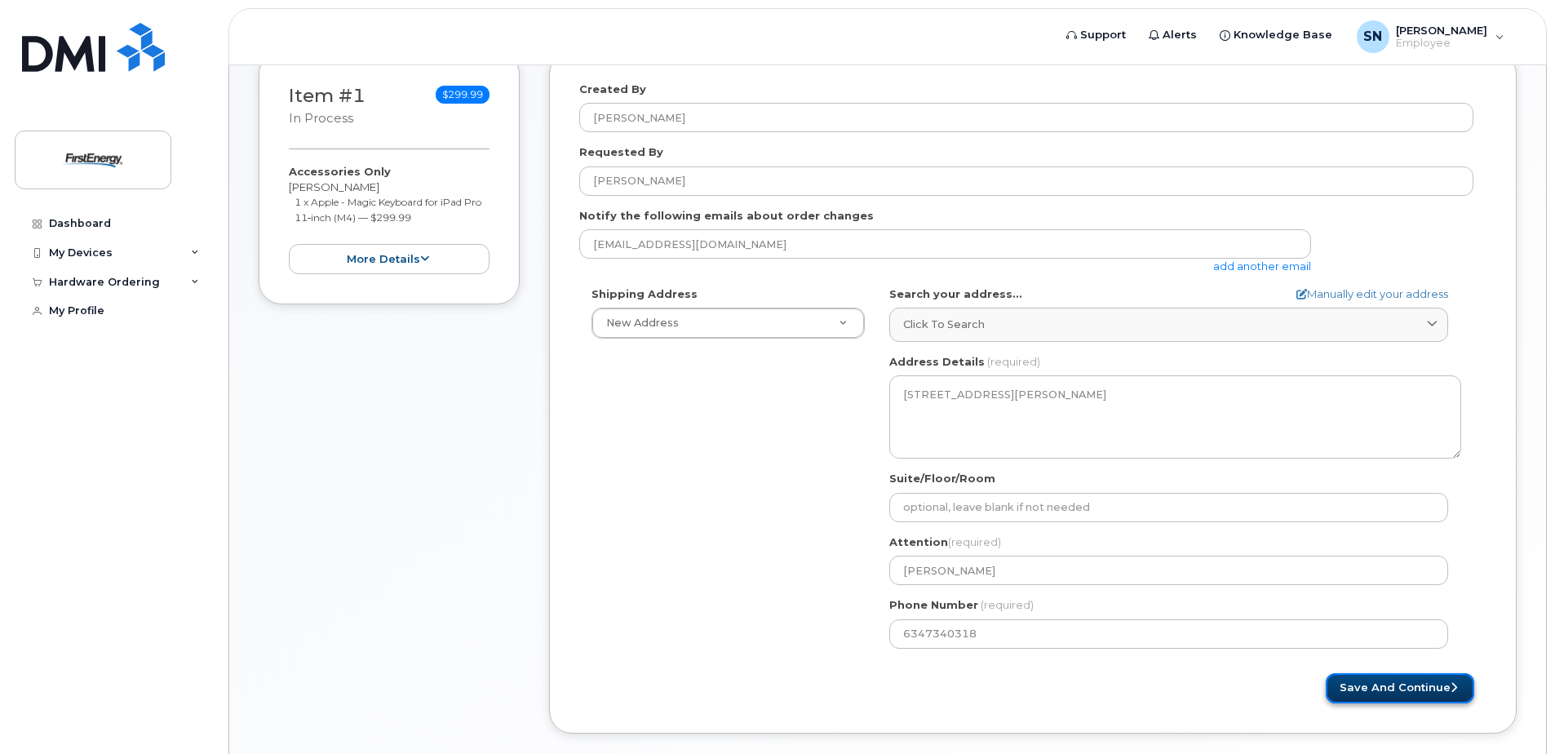
click at [1383, 684] on button "Save and Continue" at bounding box center [1400, 688] width 148 height 30
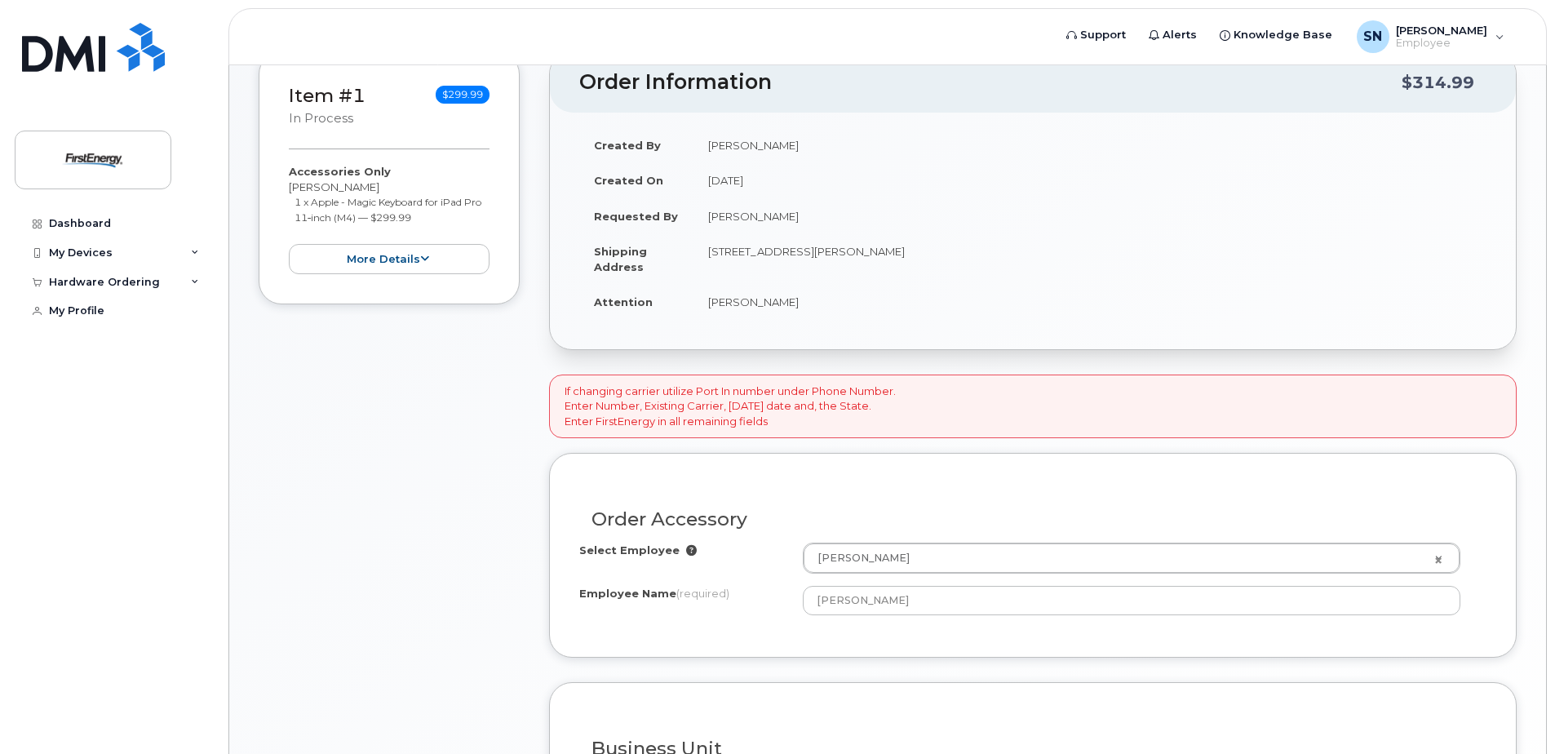
scroll to position [326, 0]
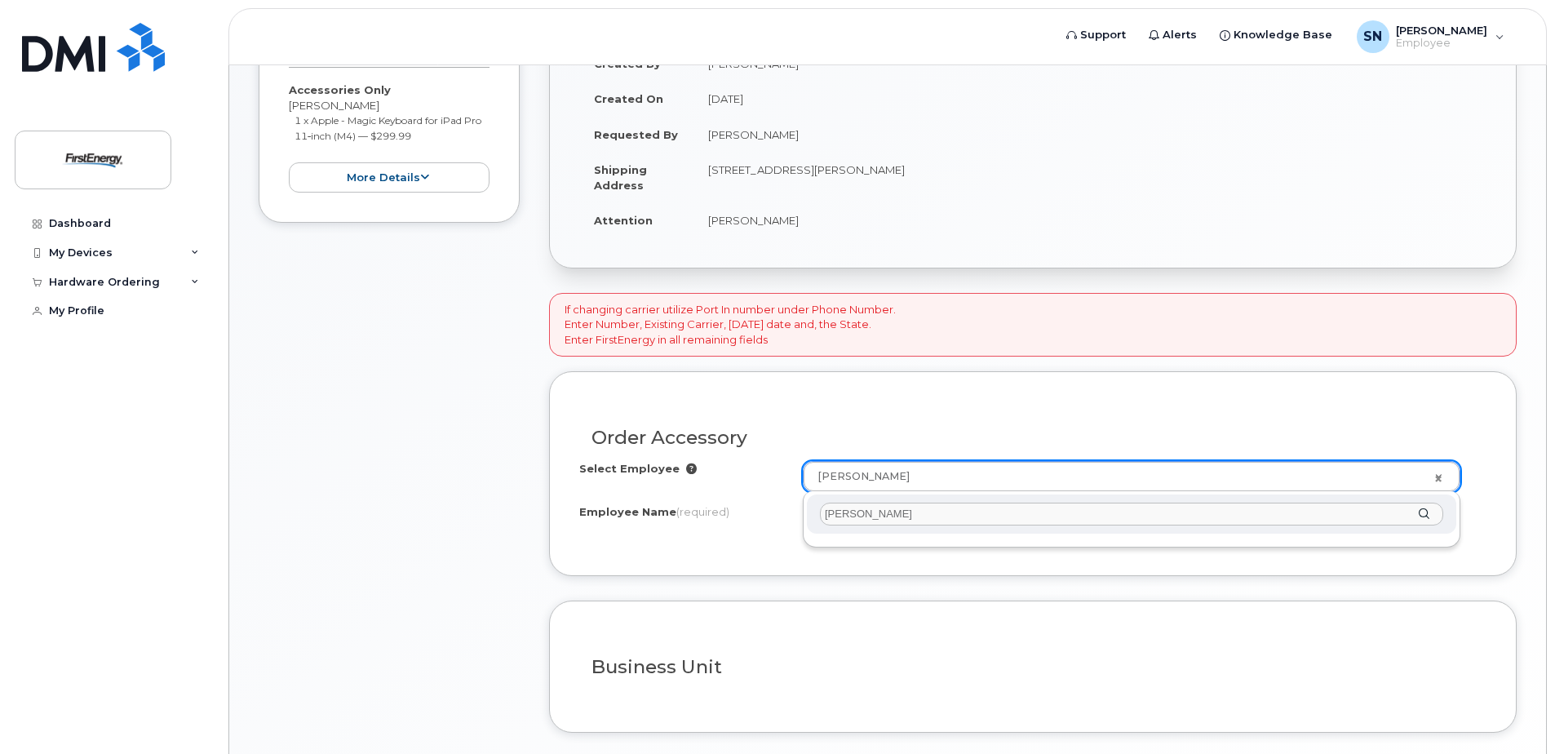
type input "kishore koduri"
click at [1423, 514] on div "kishore koduri" at bounding box center [1131, 514] width 649 height 40
click at [907, 514] on input "kishore koduri" at bounding box center [1131, 514] width 623 height 24
type input "kishore kod"
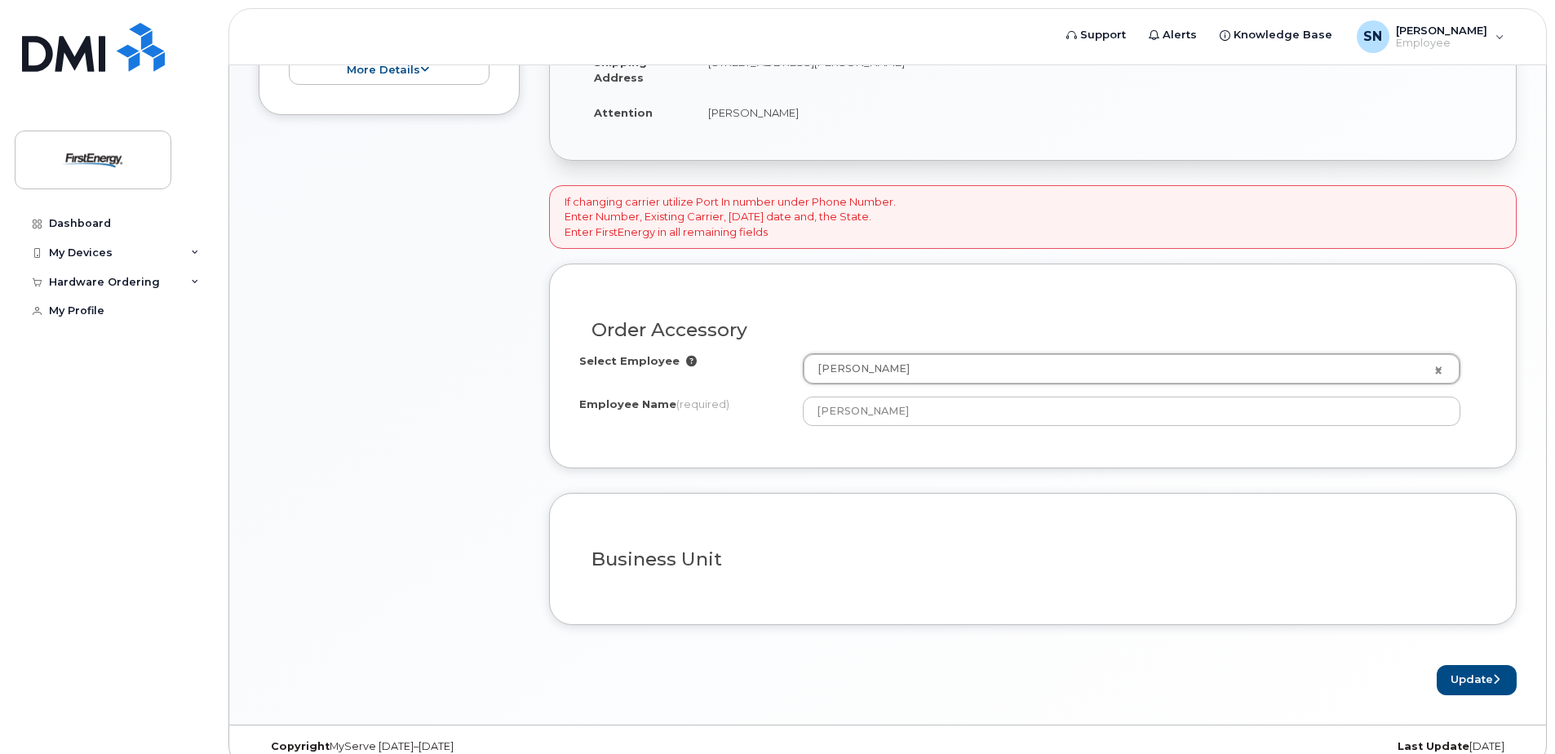
scroll to position [457, 0]
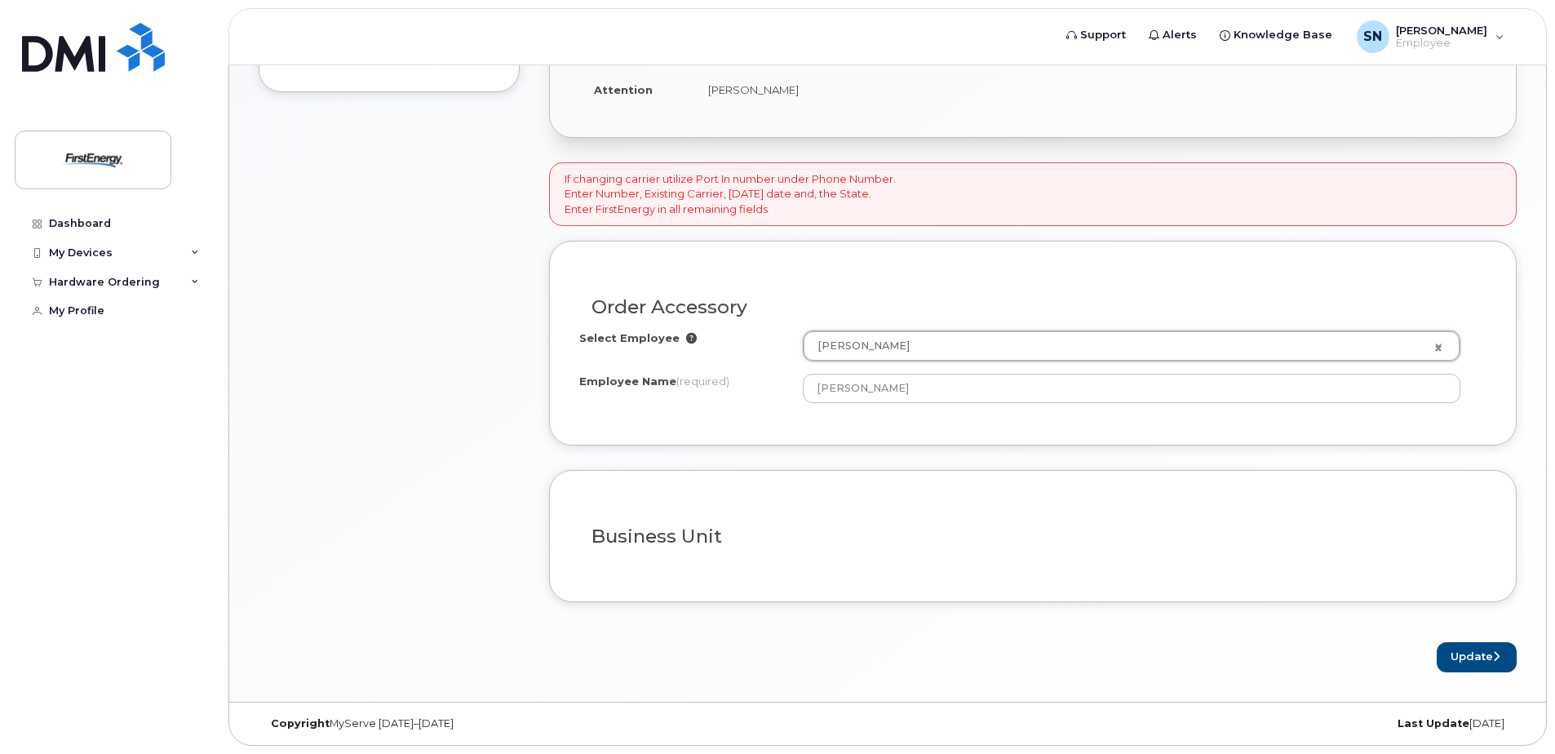
click at [942, 532] on h3 "Business Unit" at bounding box center [1032, 536] width 883 height 20
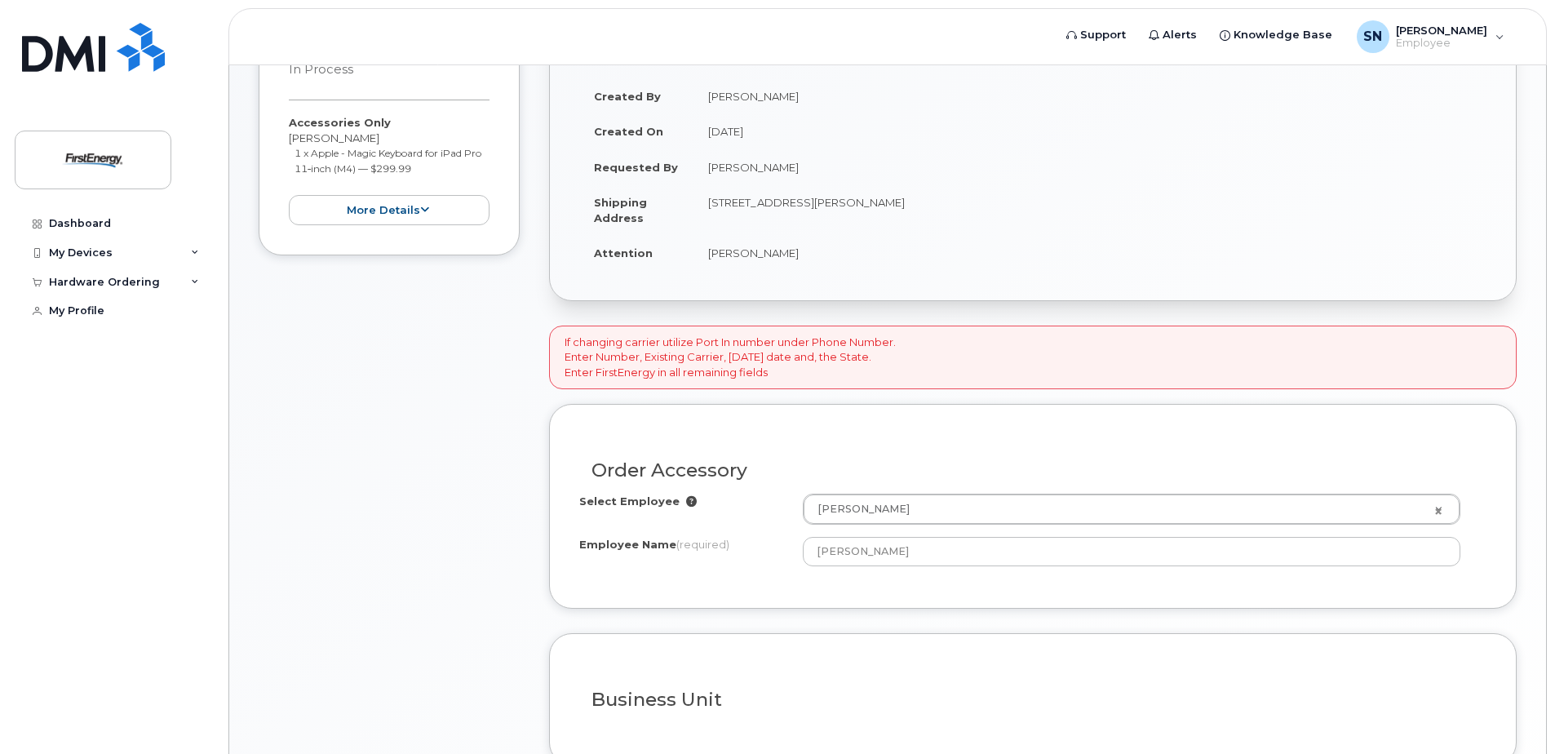
scroll to position [375, 0]
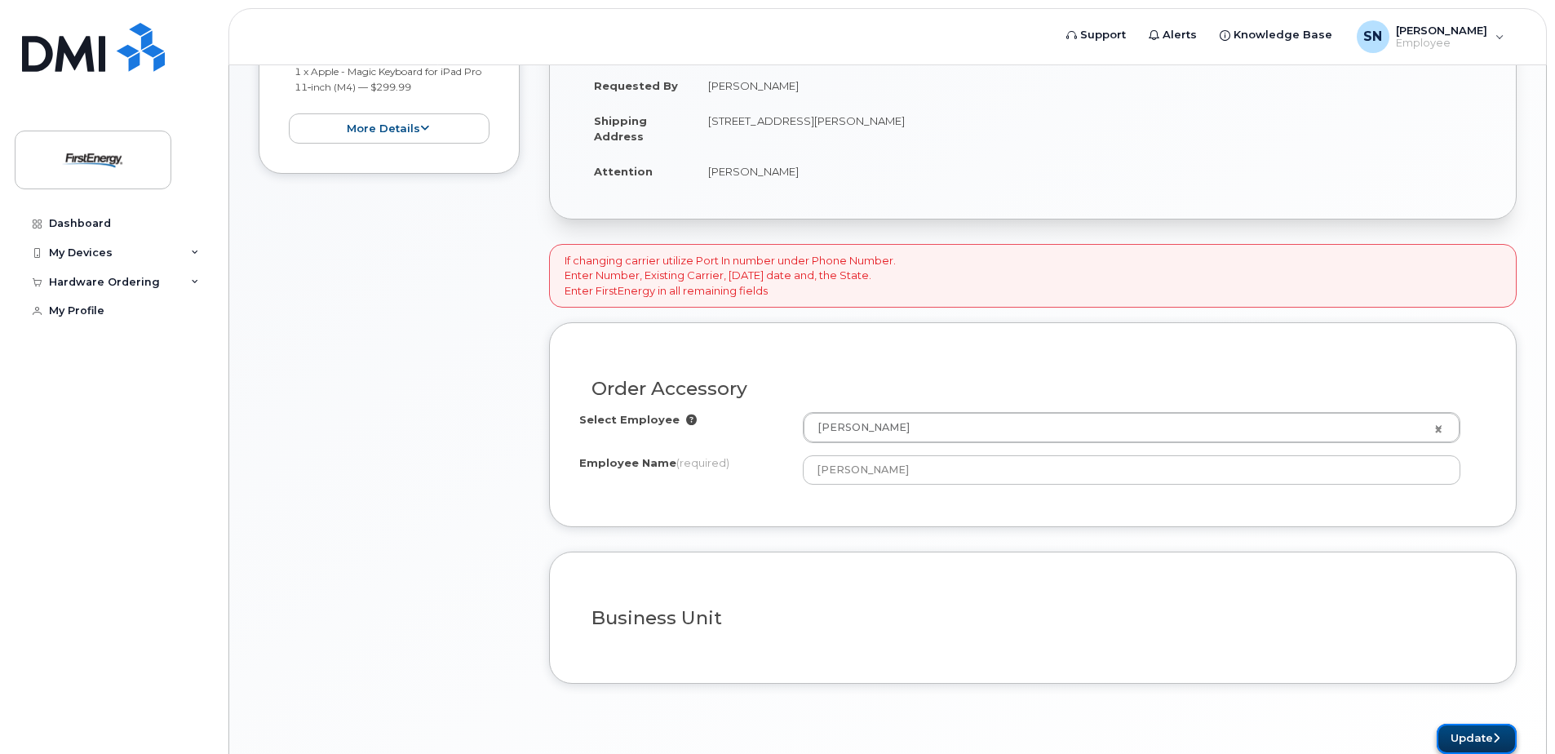
click at [1471, 734] on button "Update" at bounding box center [1476, 739] width 80 height 30
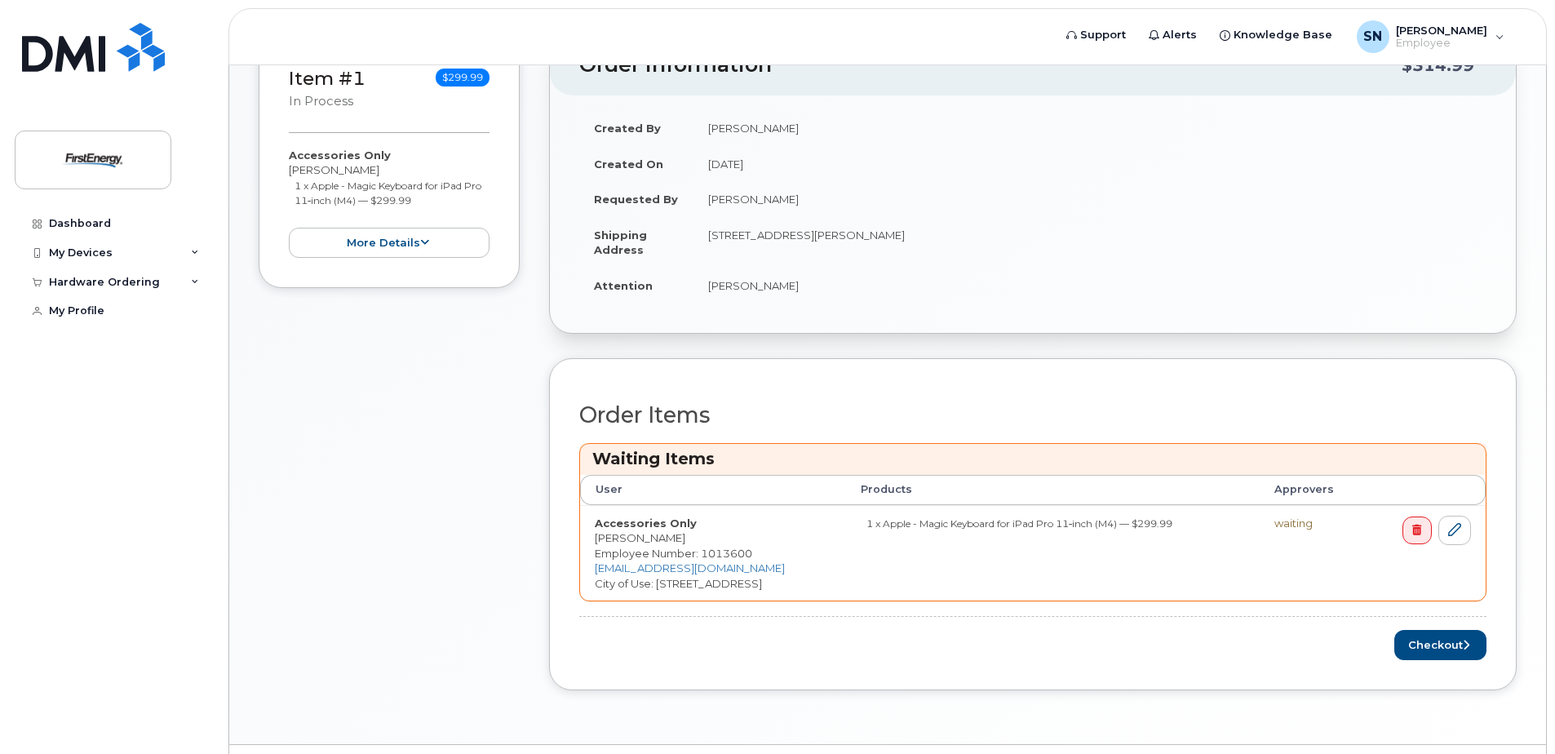
scroll to position [292, 0]
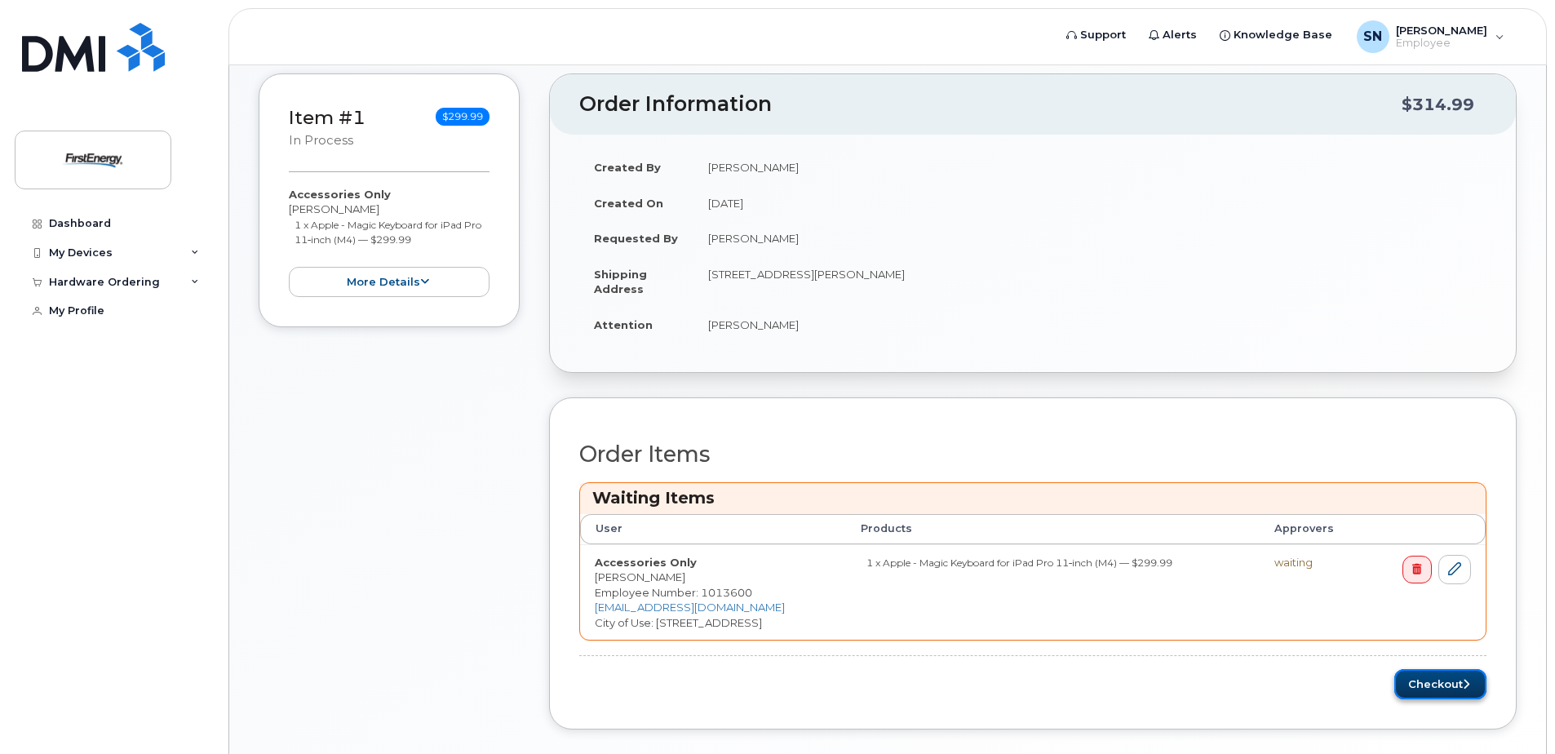
click at [1437, 683] on button "Checkout" at bounding box center [1440, 684] width 92 height 30
